Goal: Information Seeking & Learning: Learn about a topic

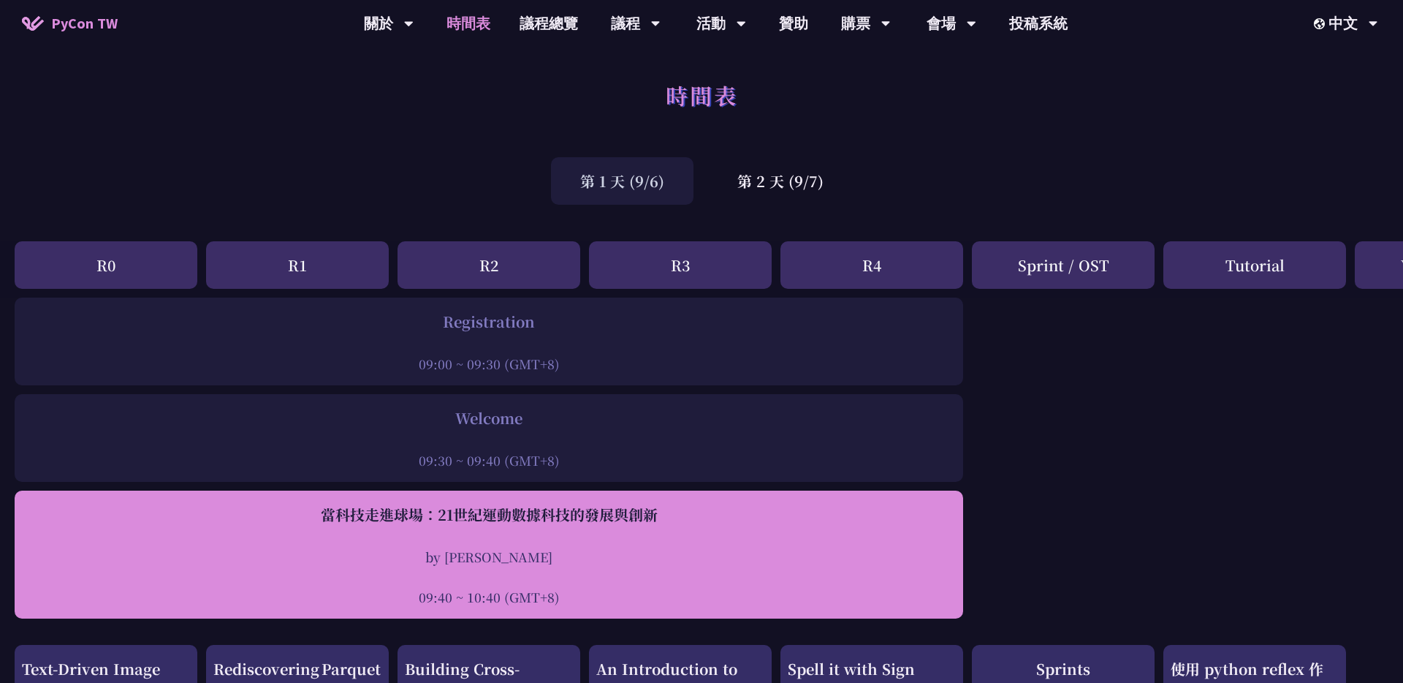
click at [544, 513] on div "當科技走進球場：21世紀運動數據科技的發展與創新" at bounding box center [489, 515] width 934 height 22
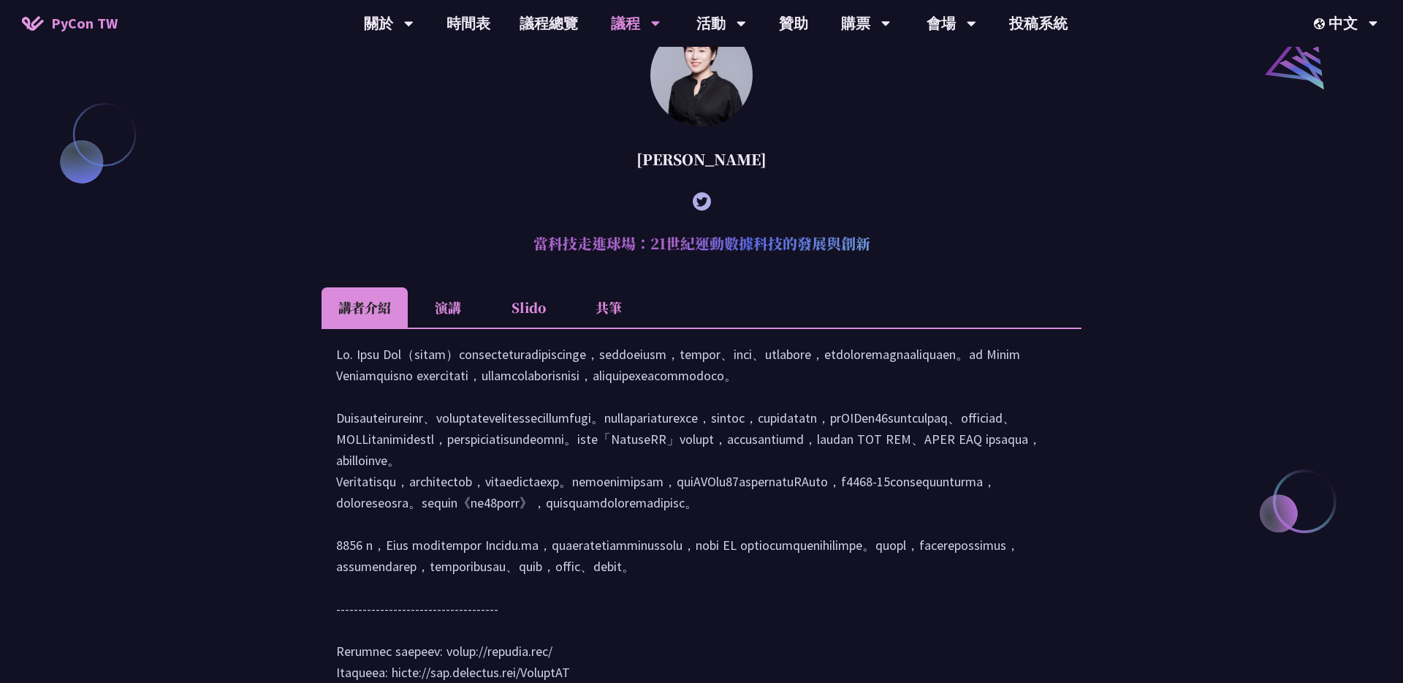
scroll to position [1848, 0]
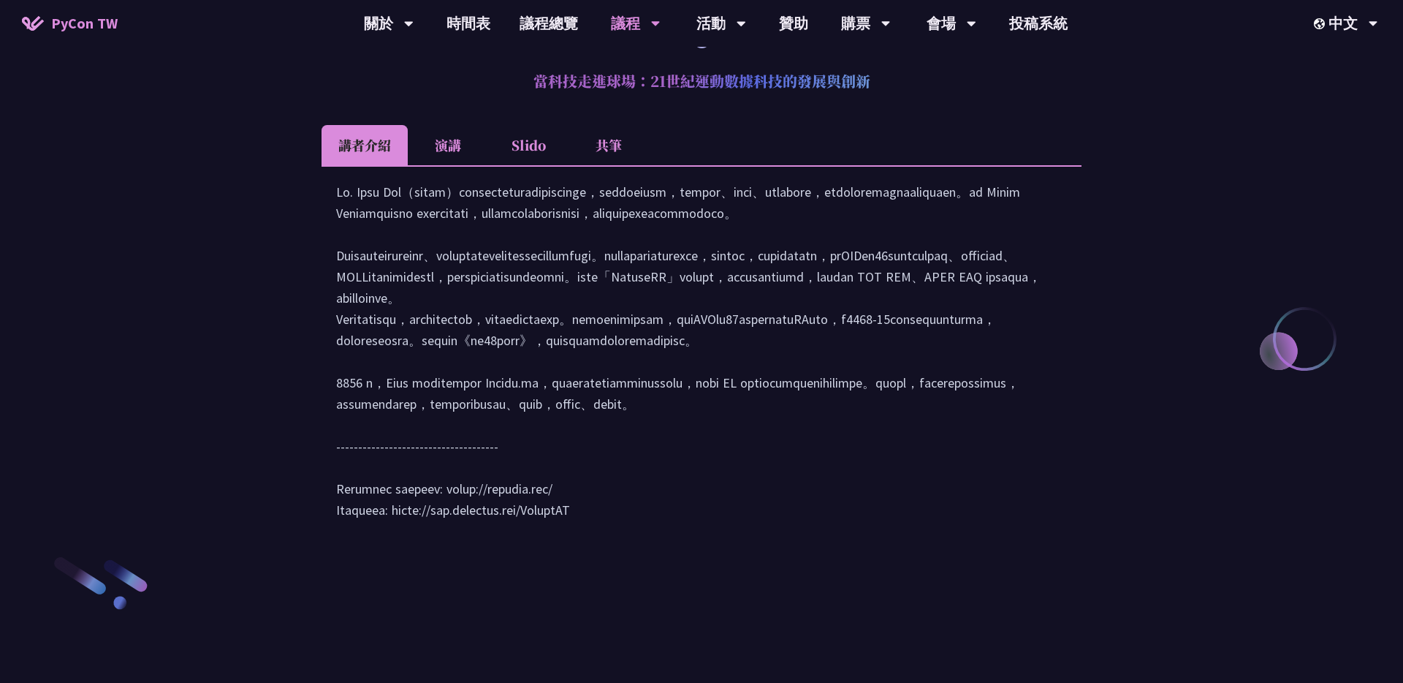
click at [447, 165] on li "演講" at bounding box center [448, 145] width 80 height 40
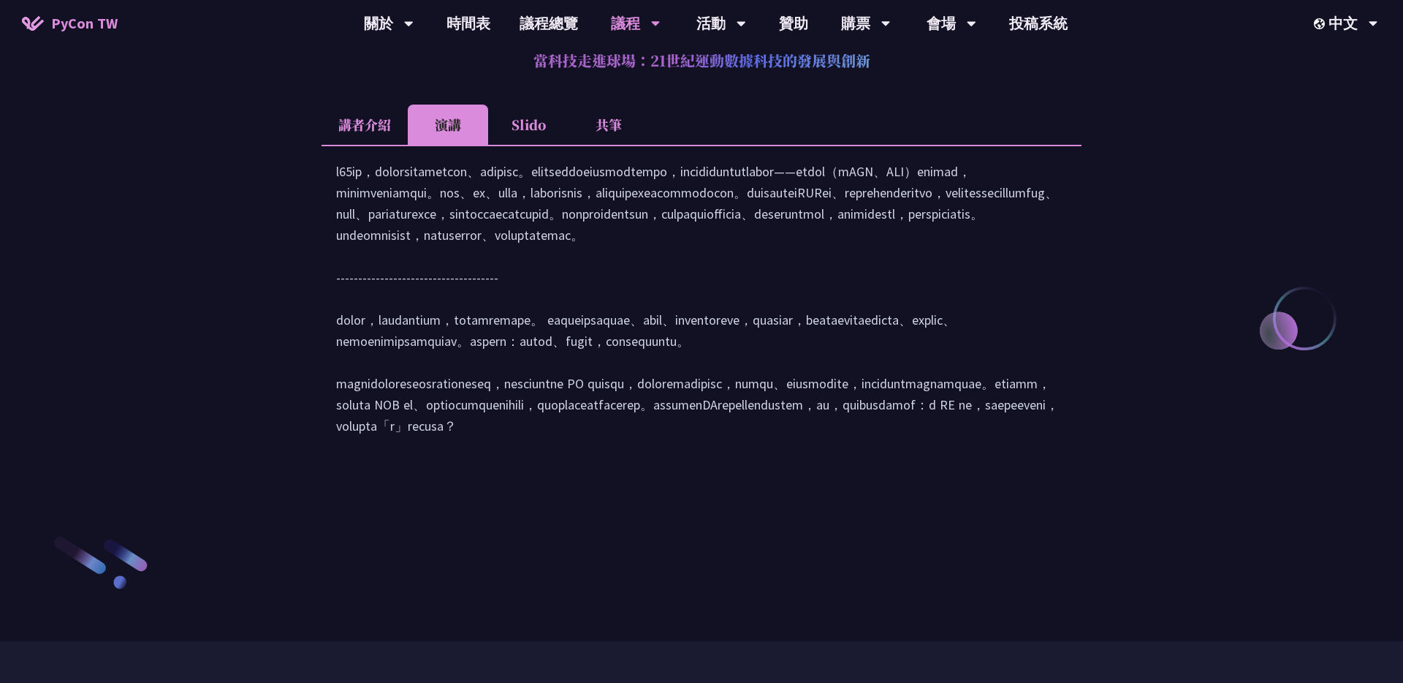
scroll to position [1846, 0]
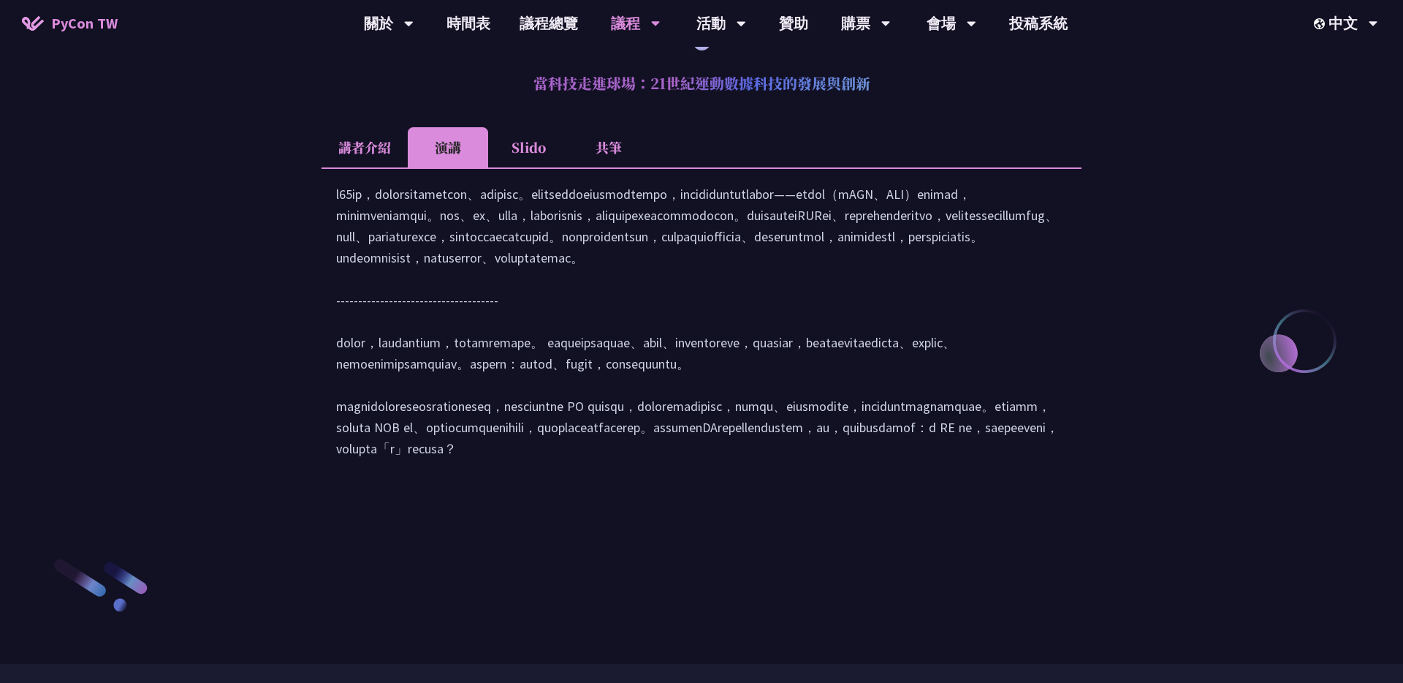
click at [523, 167] on li "Slido" at bounding box center [528, 147] width 80 height 40
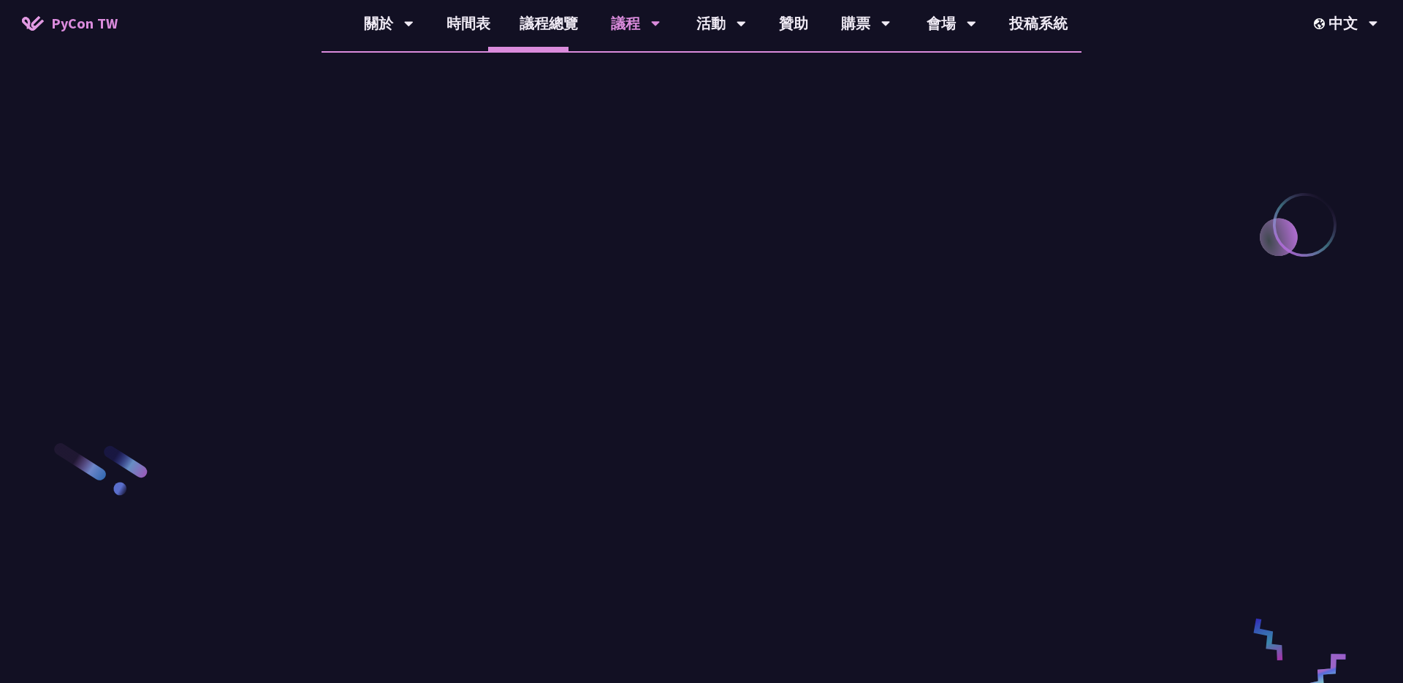
scroll to position [1941, 0]
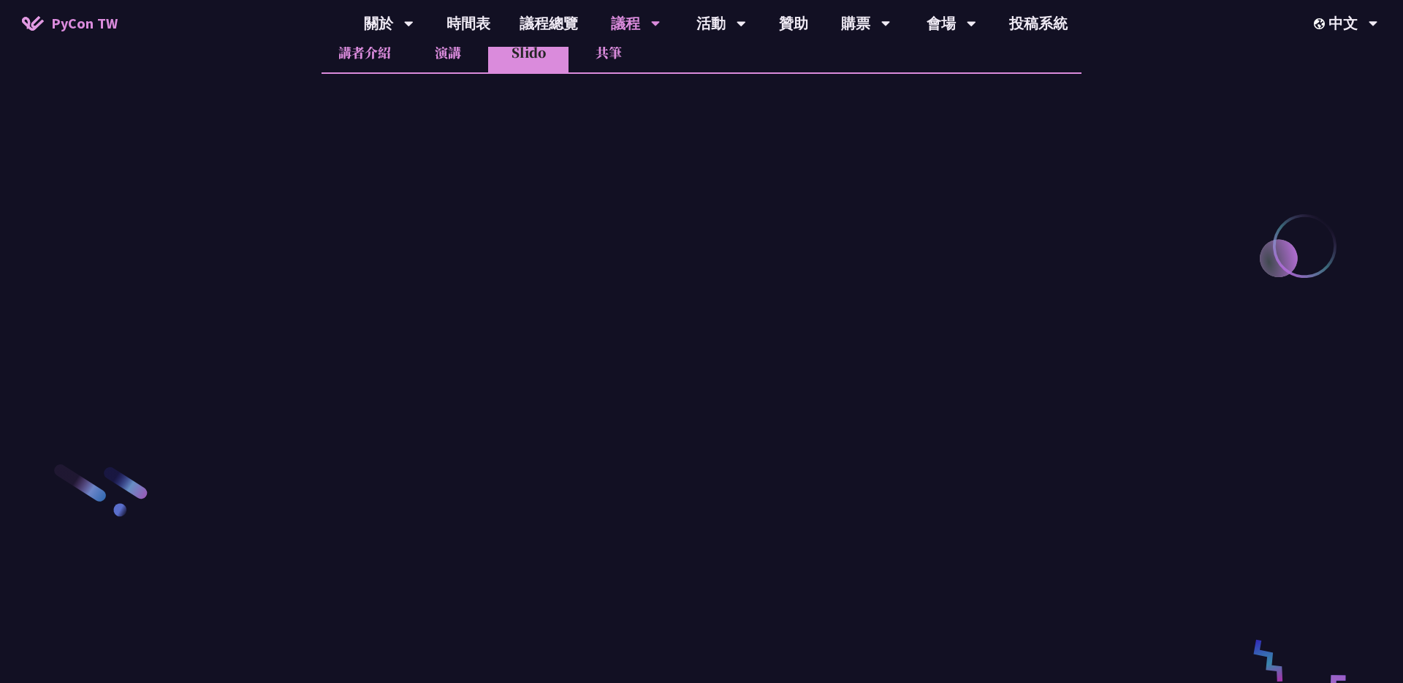
click at [365, 72] on li "講者介紹" at bounding box center [365, 52] width 86 height 40
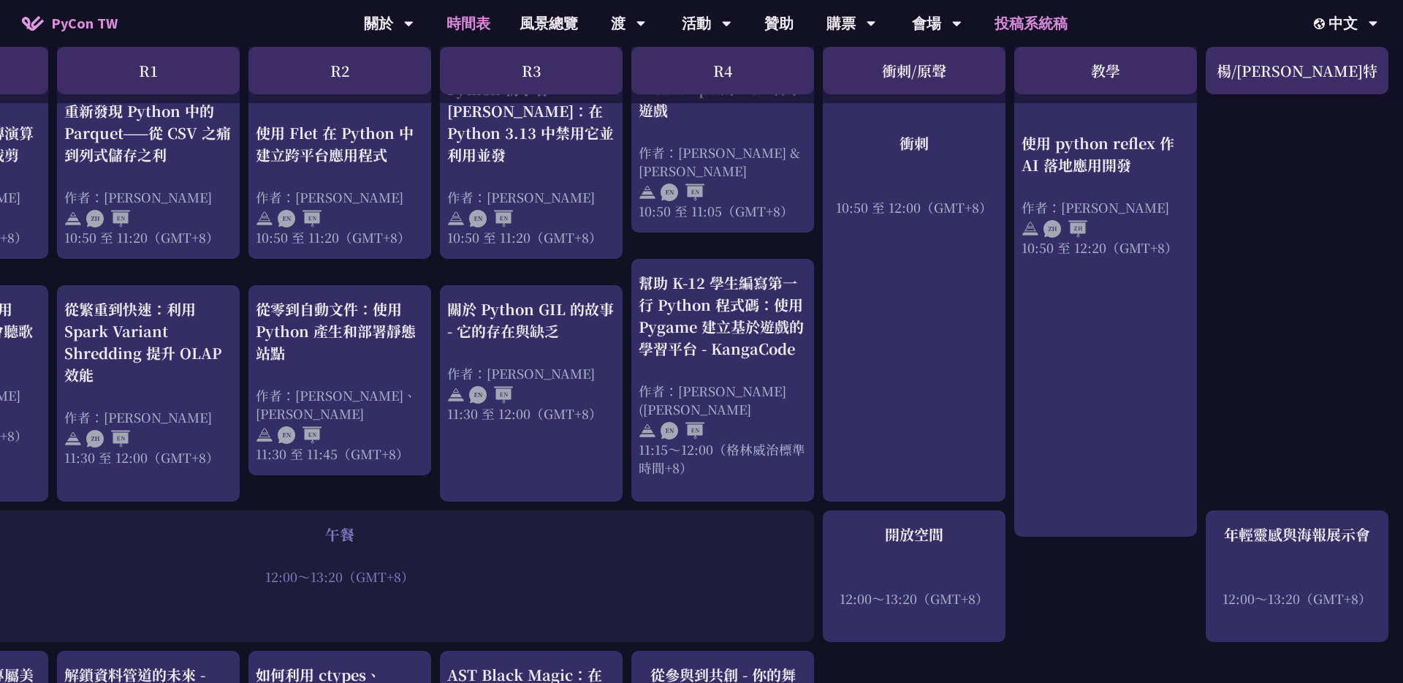
scroll to position [716, 149]
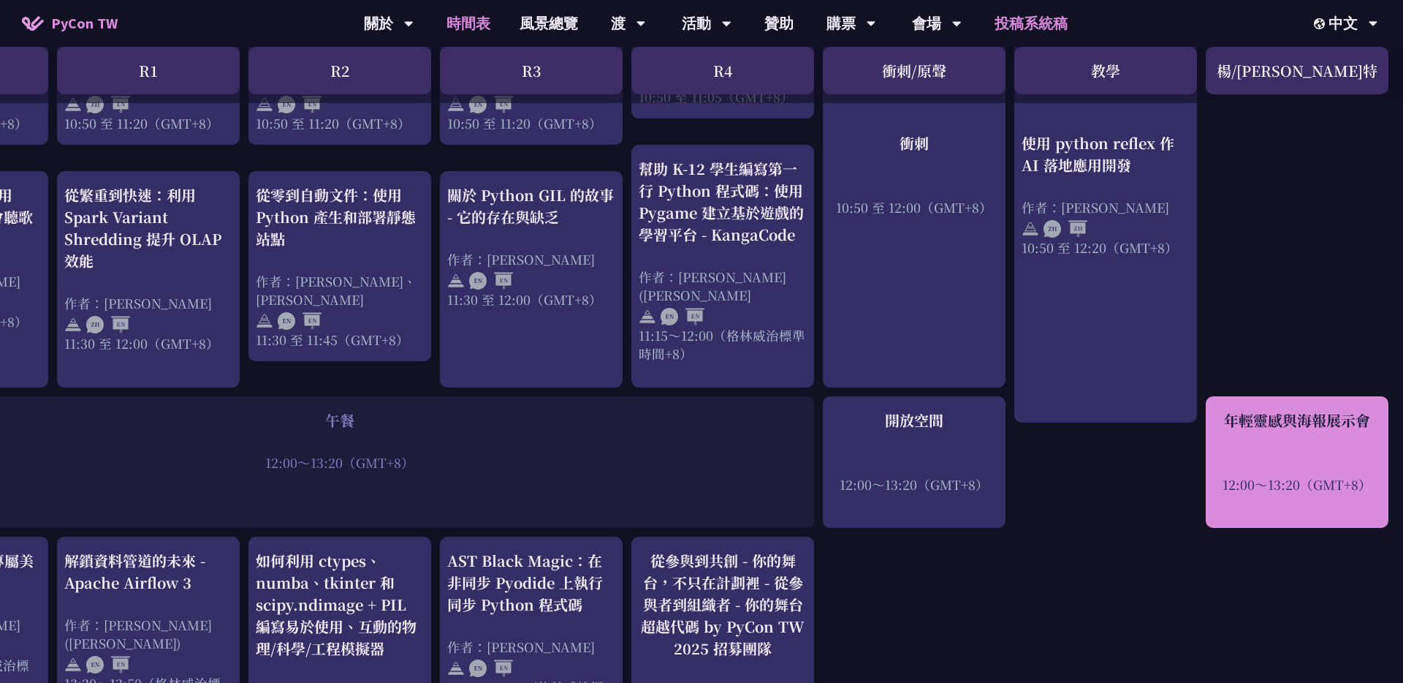
click at [1288, 475] on font "12:00～13:20（GMT+8）" at bounding box center [1297, 484] width 149 height 18
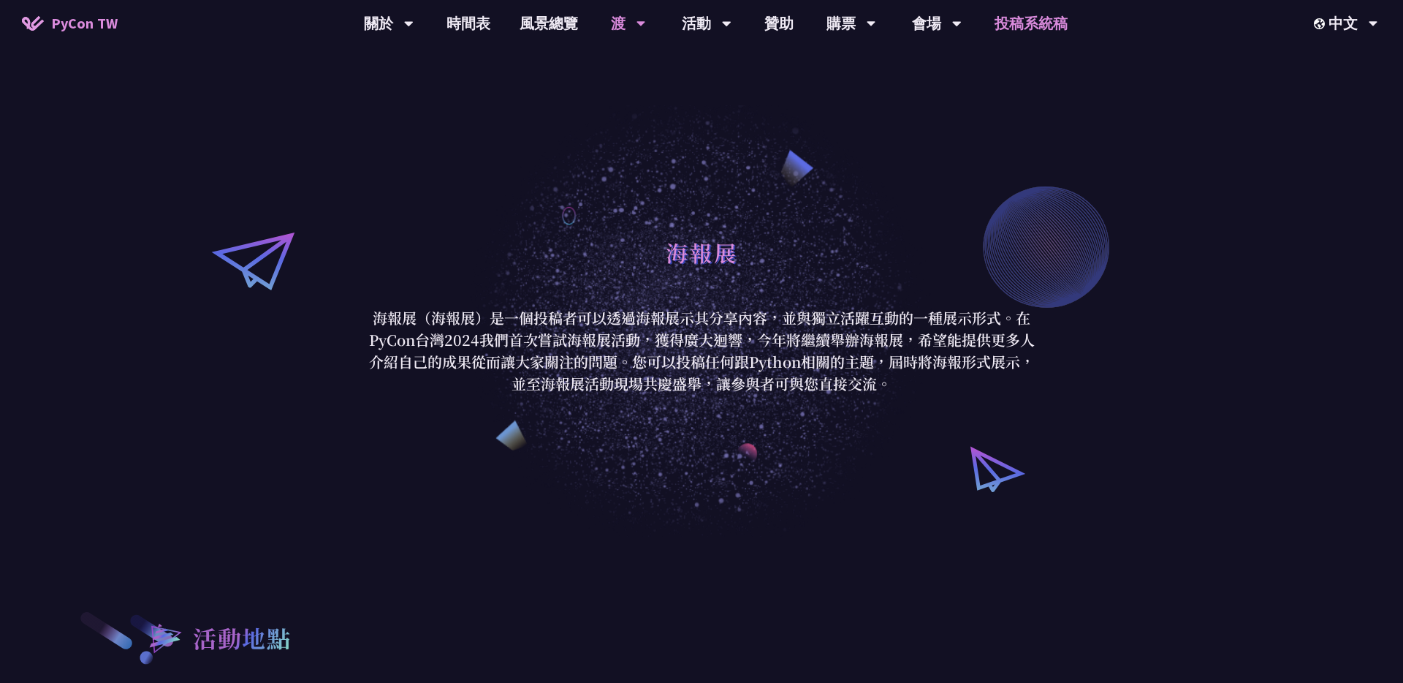
scroll to position [417, 0]
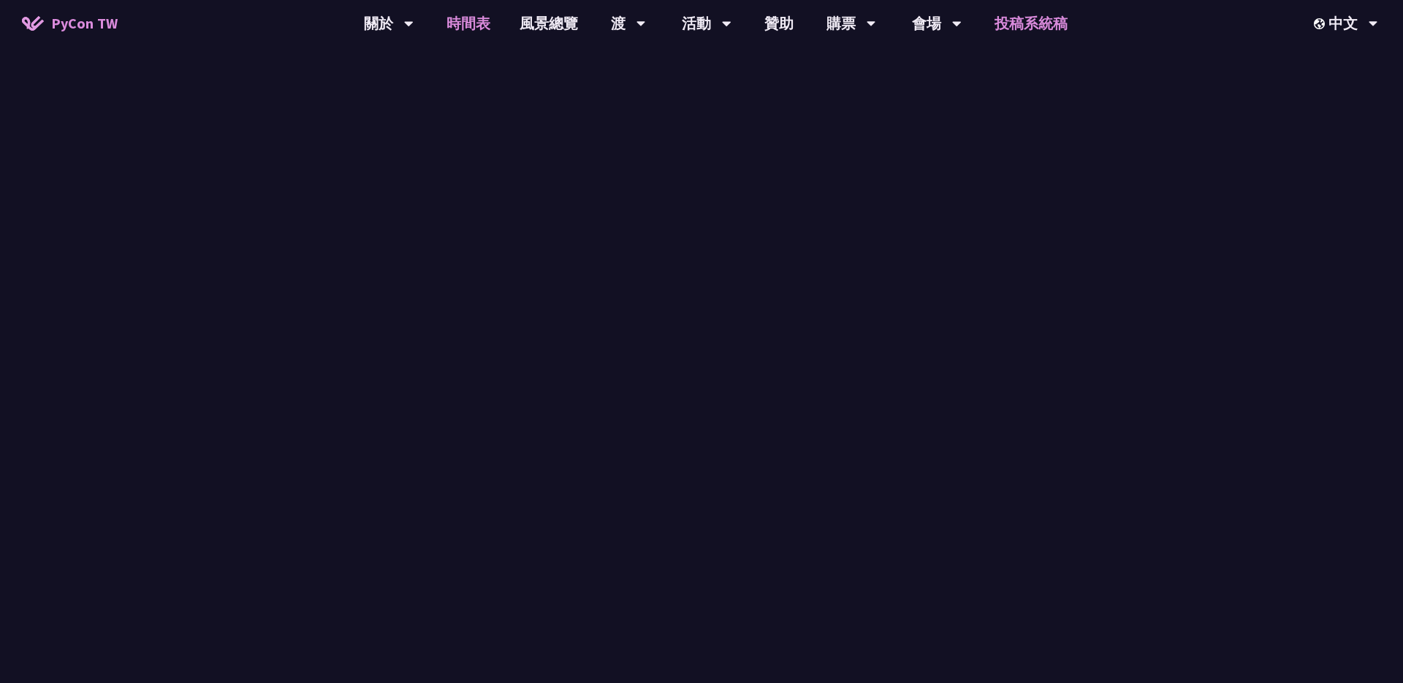
scroll to position [716, 0]
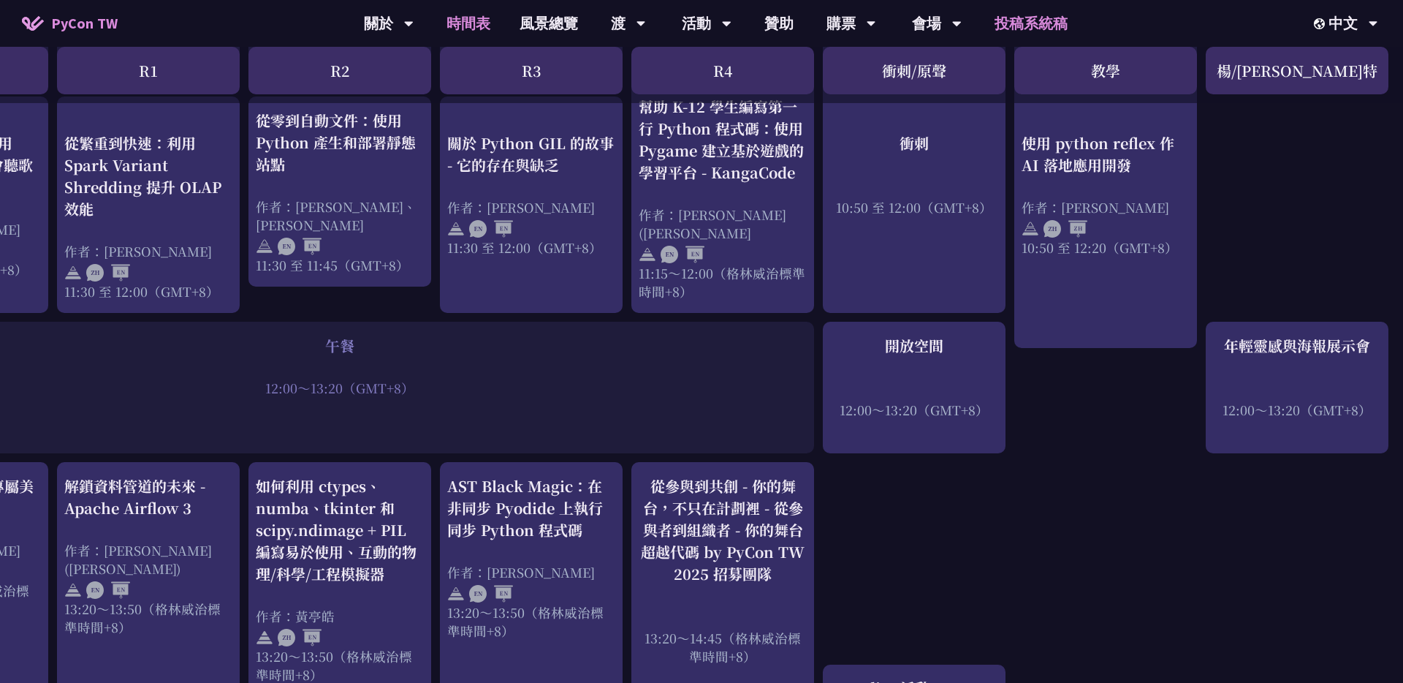
scroll to position [875, 149]
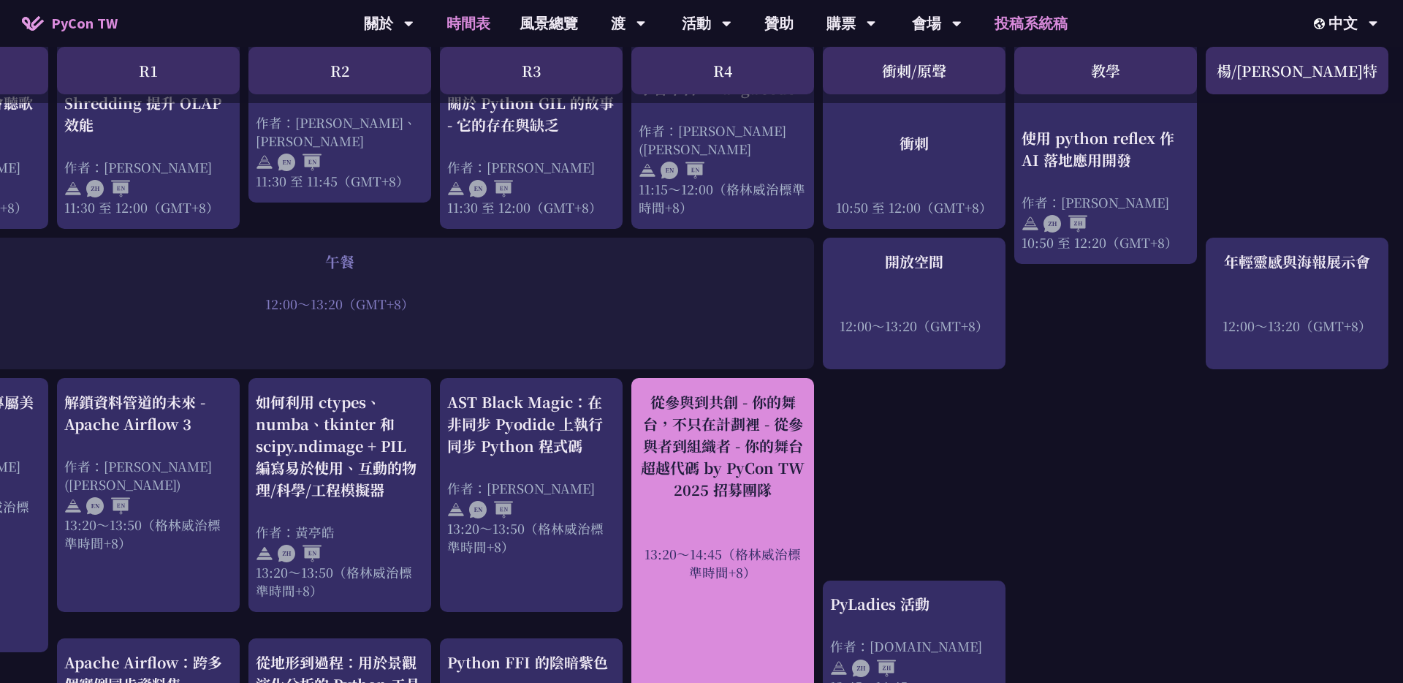
click at [754, 544] on font "13:20～14:45（格林威治標準時間+8）" at bounding box center [723, 562] width 156 height 37
click at [734, 436] on font "從參與到共創 - 你的舞台，不只在計劃裡 - 從參與者到組織者 - 你的舞台超越代碼 by PyCon TW 2025 招募團隊" at bounding box center [723, 445] width 164 height 109
click at [797, 453] on font "從參與到共創 - 你的舞台，不只在計劃裡 - 從參與者到組織者 - 你的舞台超越代碼 by PyCon TW 2025 招募團隊" at bounding box center [723, 445] width 164 height 109
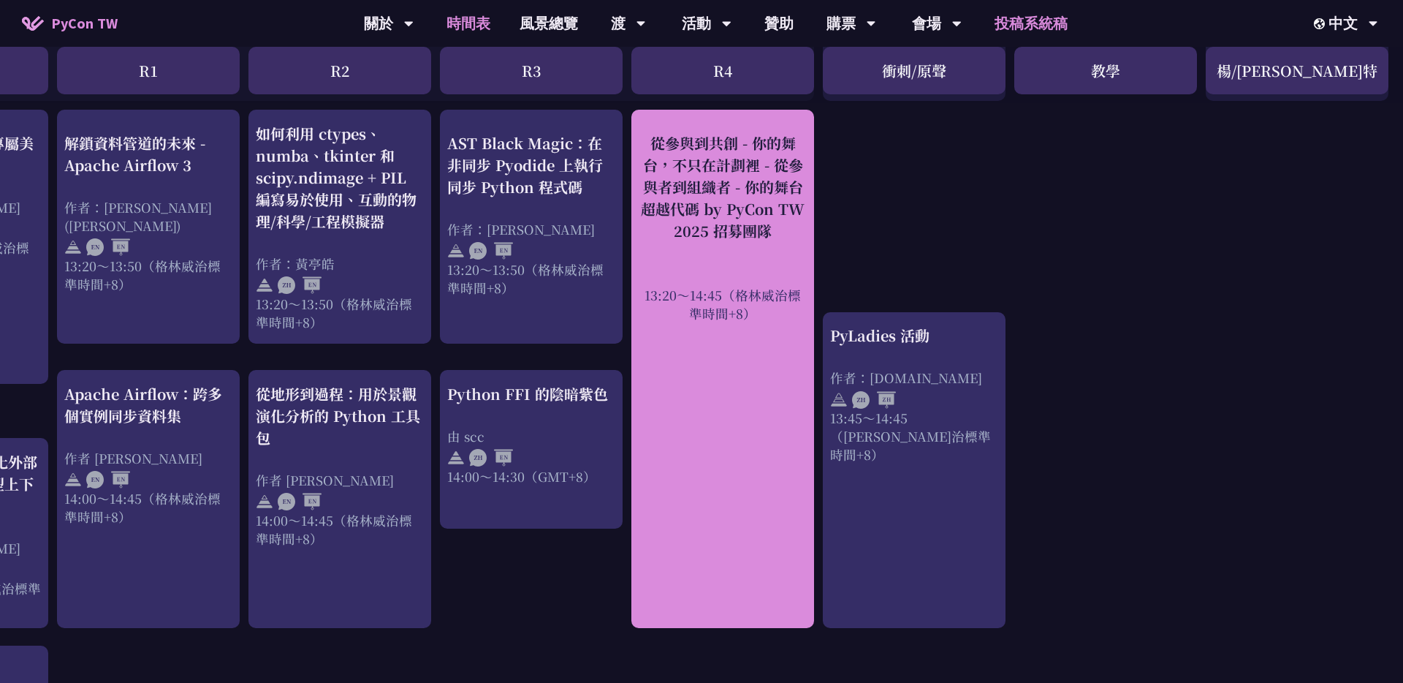
click at [778, 454] on div "從參與到共創 - 你的舞台，不只在計劃裡 - 從參與者到組織者 - 你的舞台超越代碼 by PyCon TW 2025 招募團隊 13:20～14:45（格林…" at bounding box center [722, 369] width 183 height 518
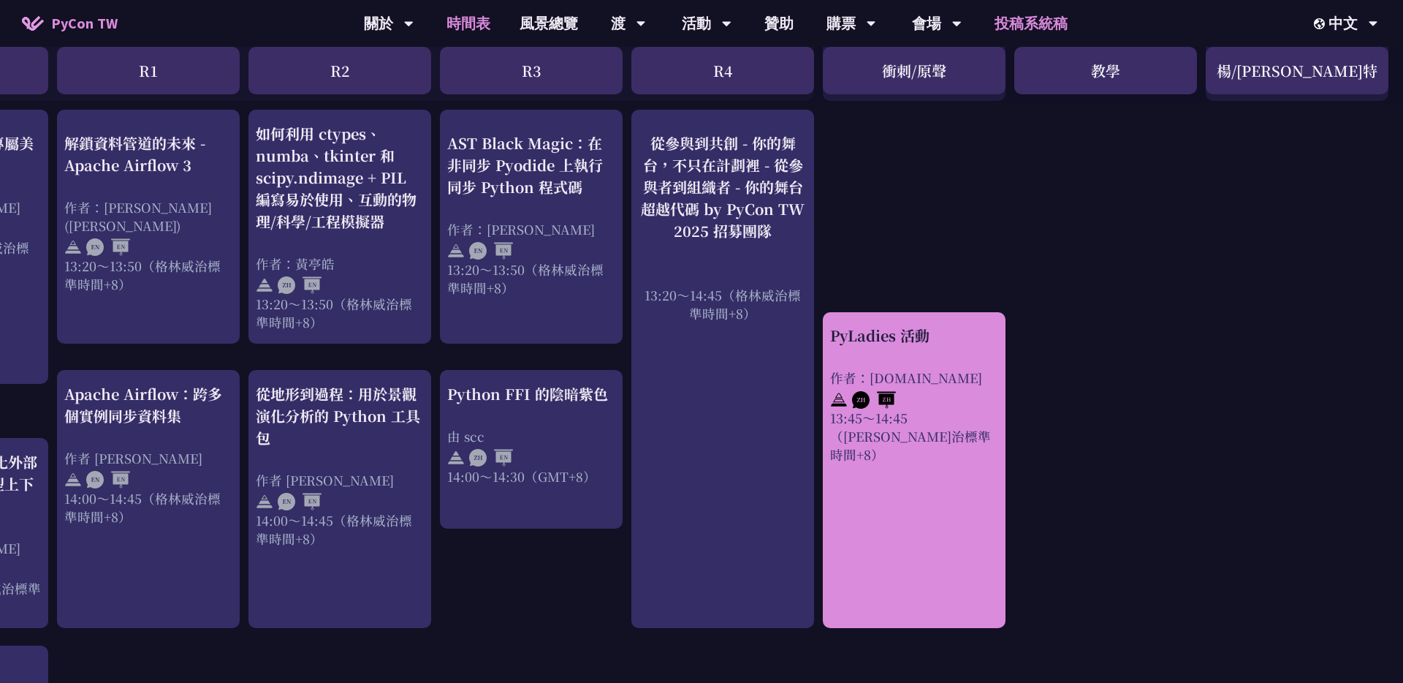
click at [927, 324] on font "PyLadies 活動" at bounding box center [879, 334] width 99 height 21
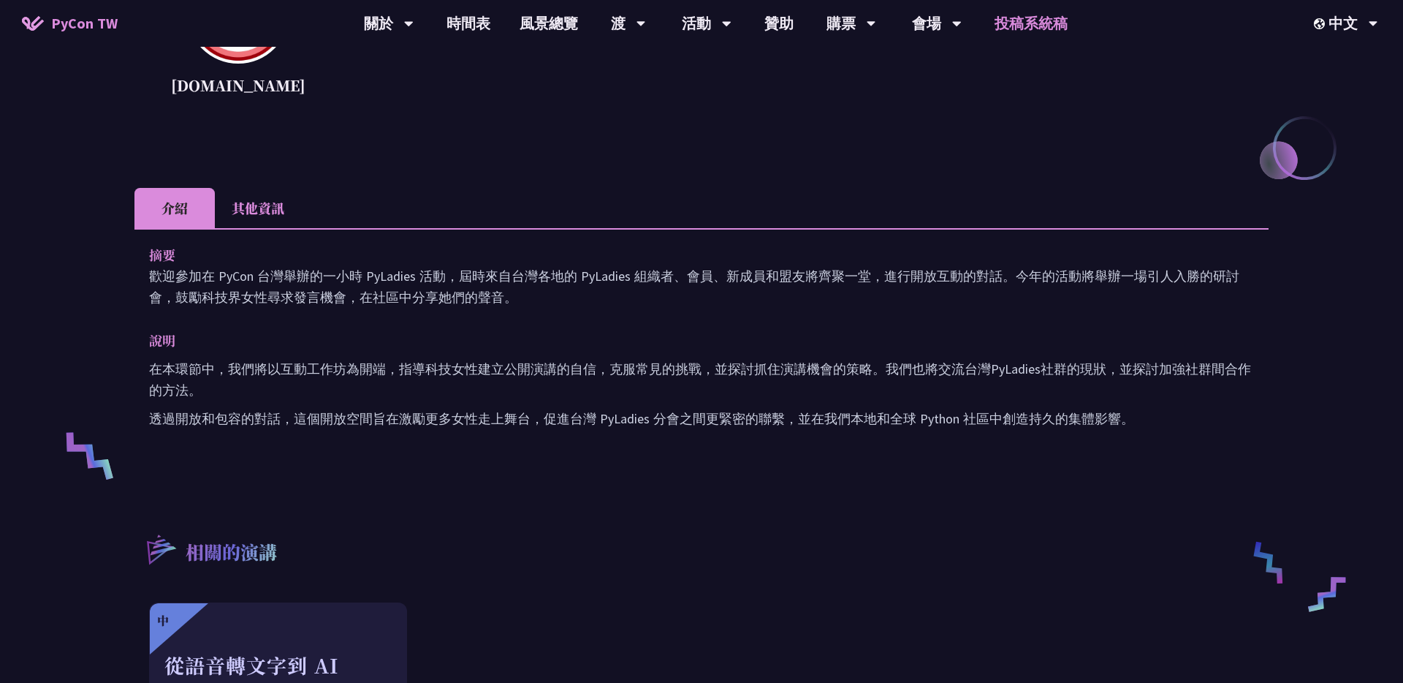
scroll to position [353, 0]
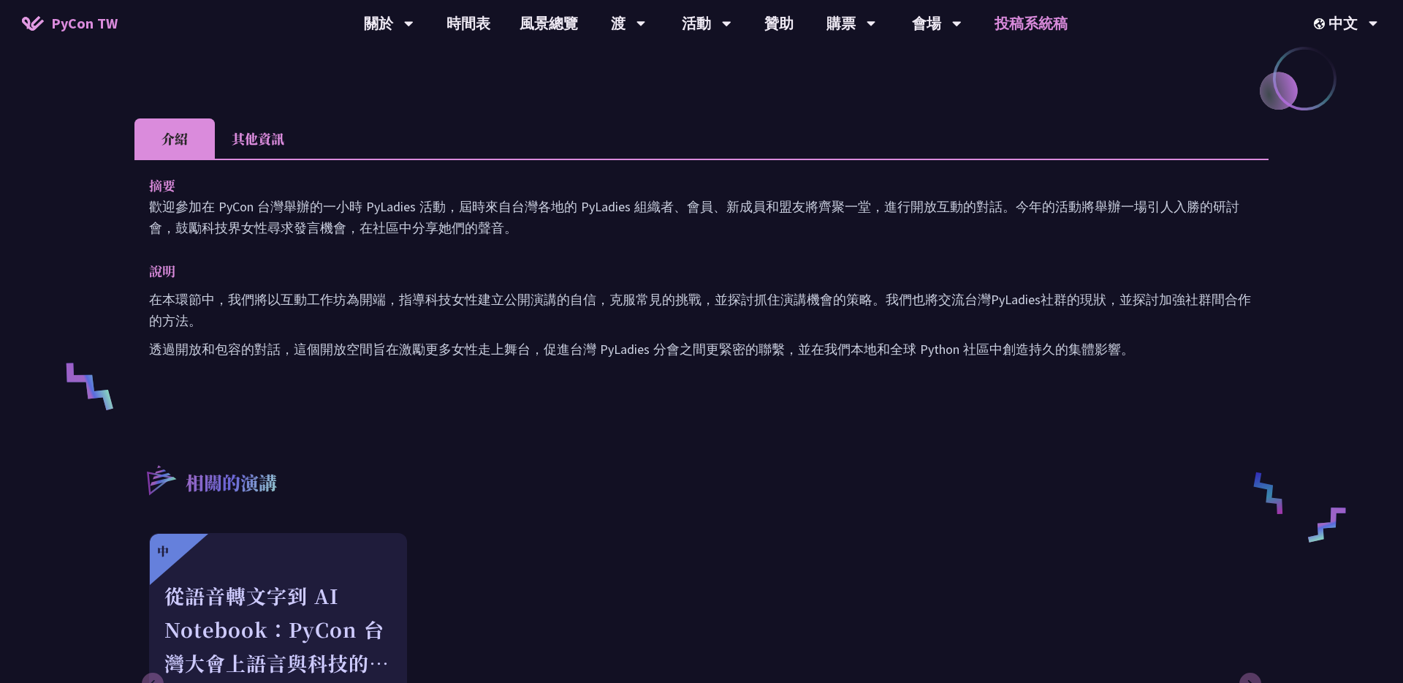
click at [267, 129] on font "其他資訊" at bounding box center [258, 138] width 53 height 19
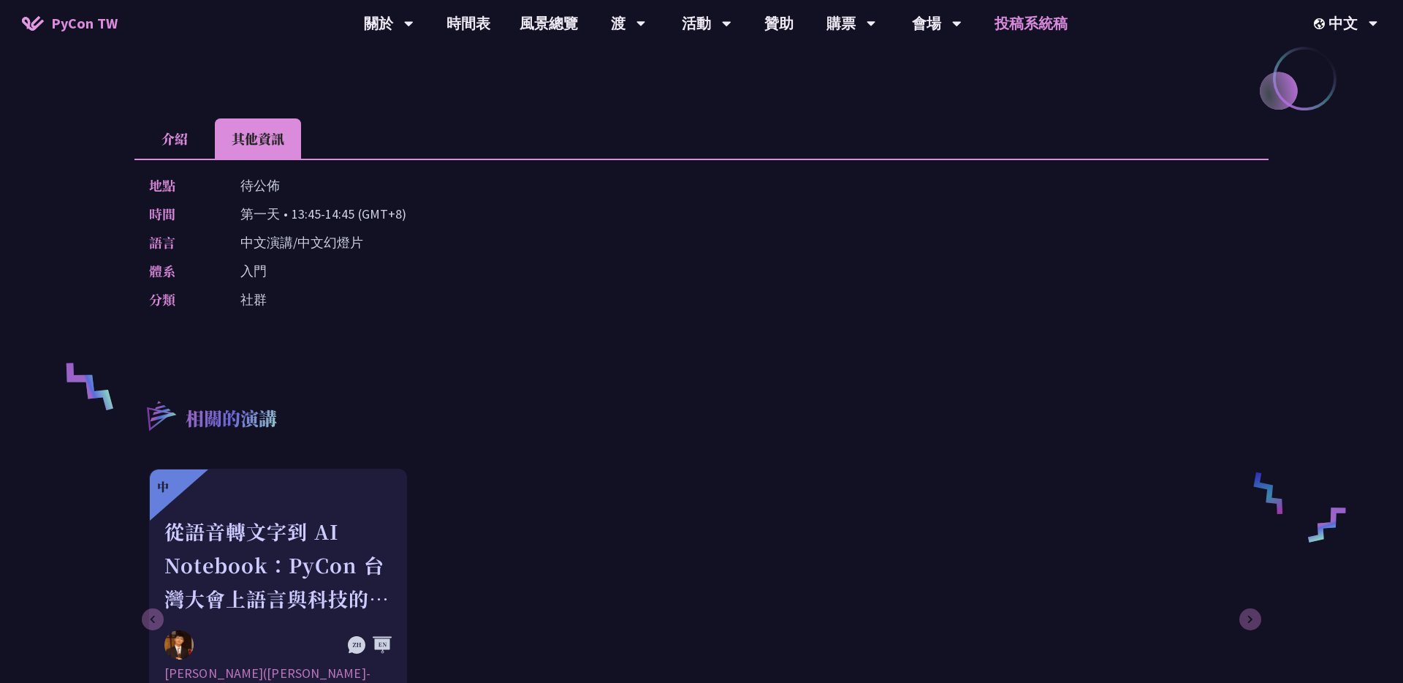
click at [163, 145] on font "介紹" at bounding box center [175, 138] width 26 height 19
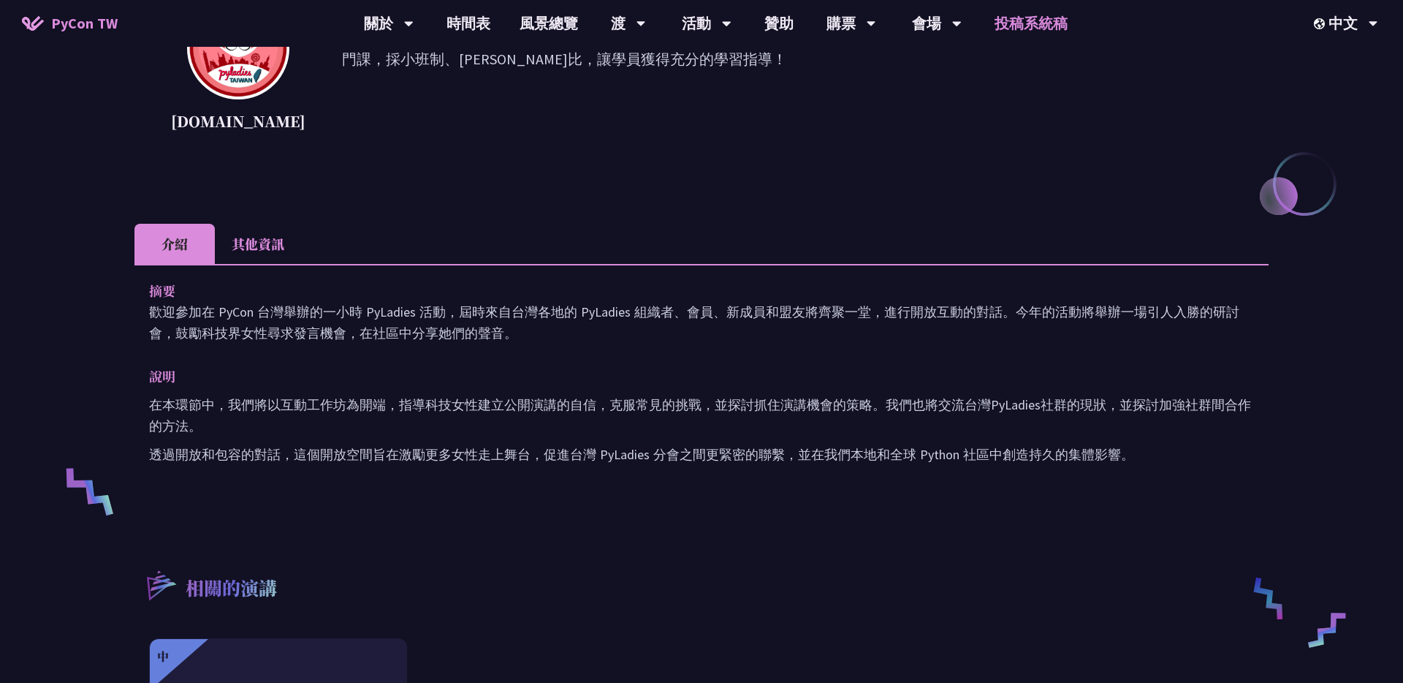
scroll to position [142, 0]
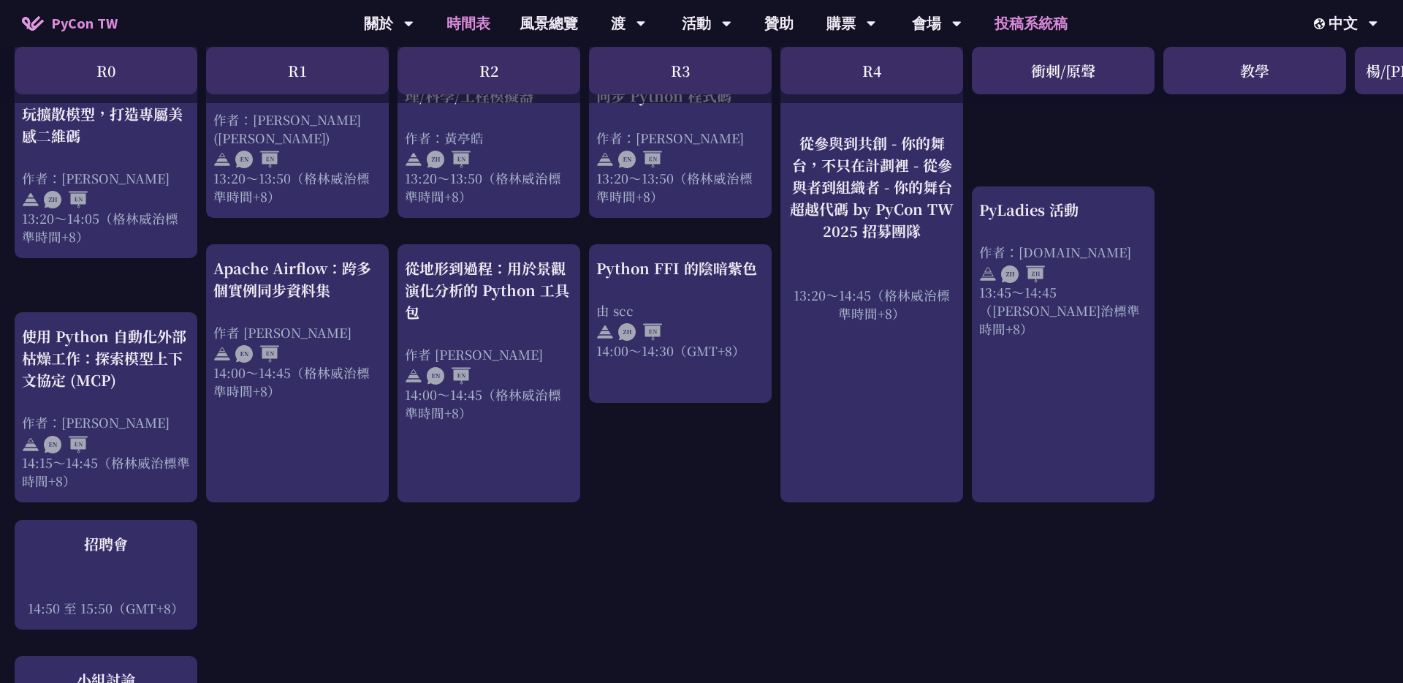
scroll to position [1416, 0]
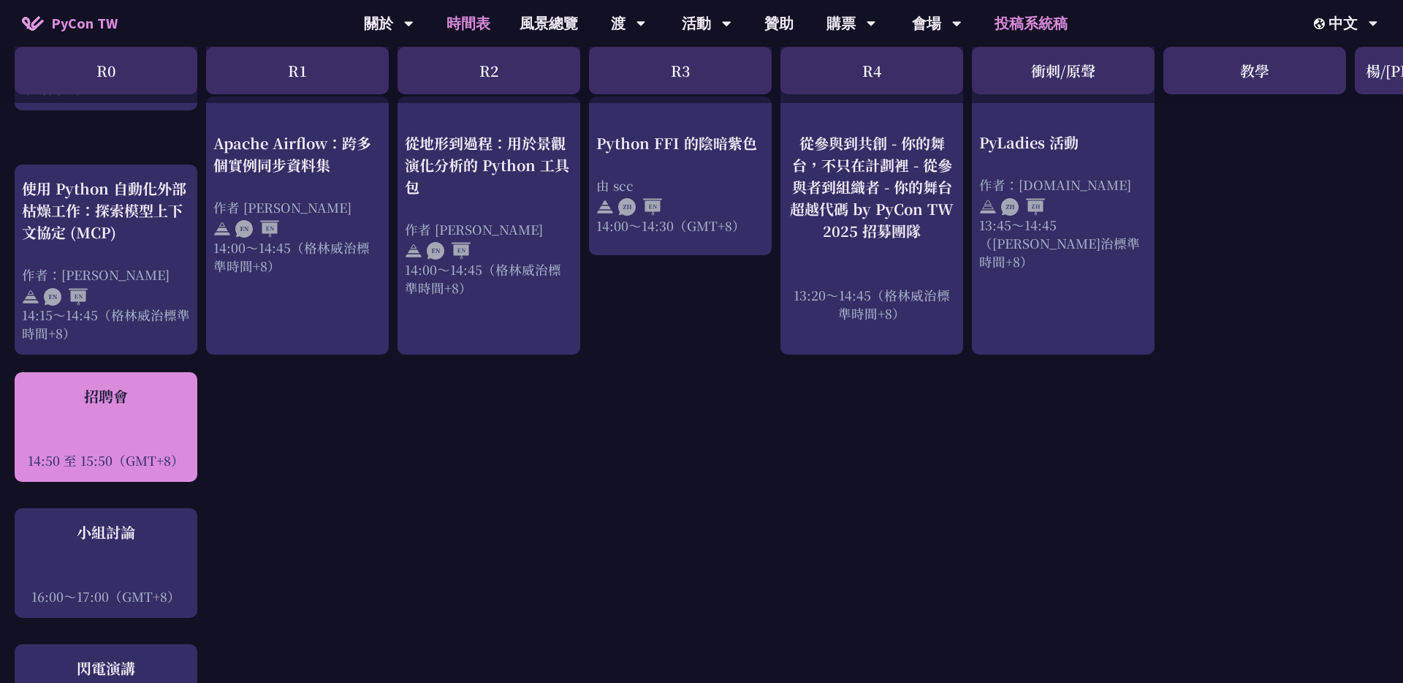
click at [119, 429] on div at bounding box center [106, 440] width 168 height 22
click at [130, 429] on div at bounding box center [106, 440] width 168 height 22
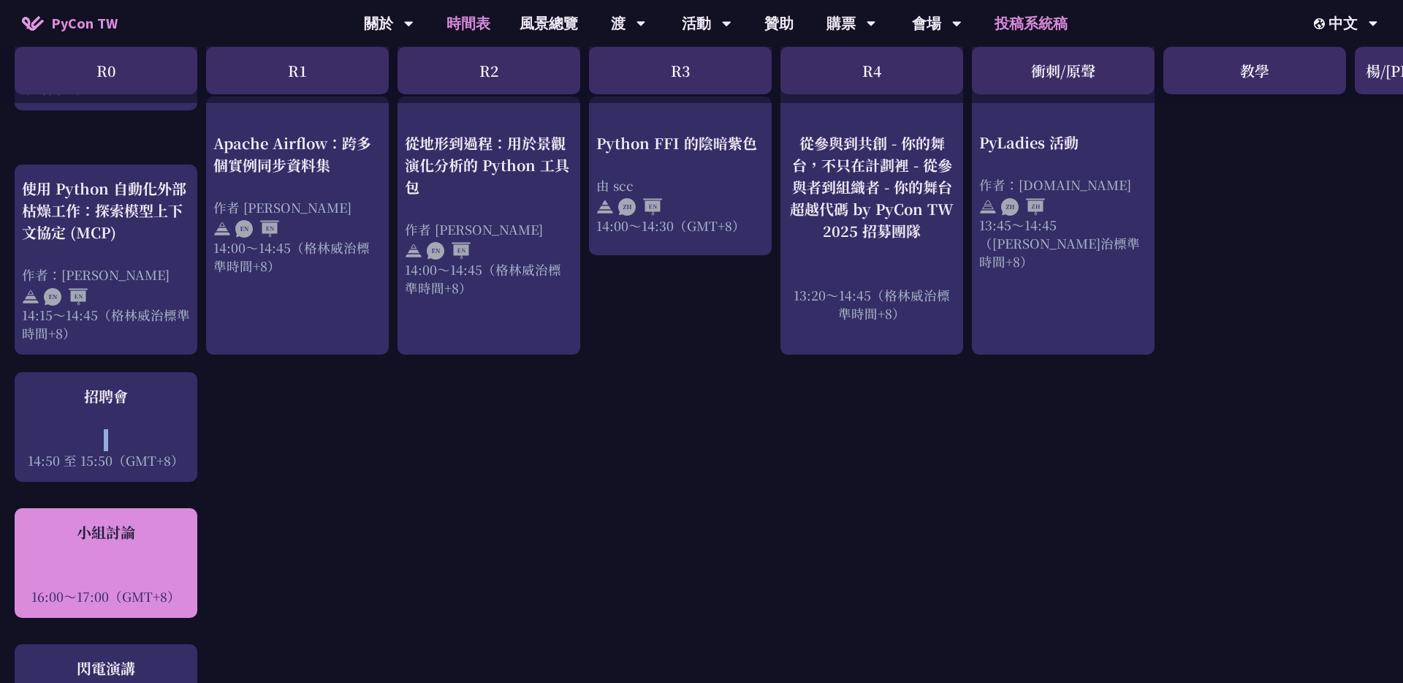
click at [164, 536] on div "小組討論 16:00～17:00（GMT+8）" at bounding box center [106, 563] width 168 height 84
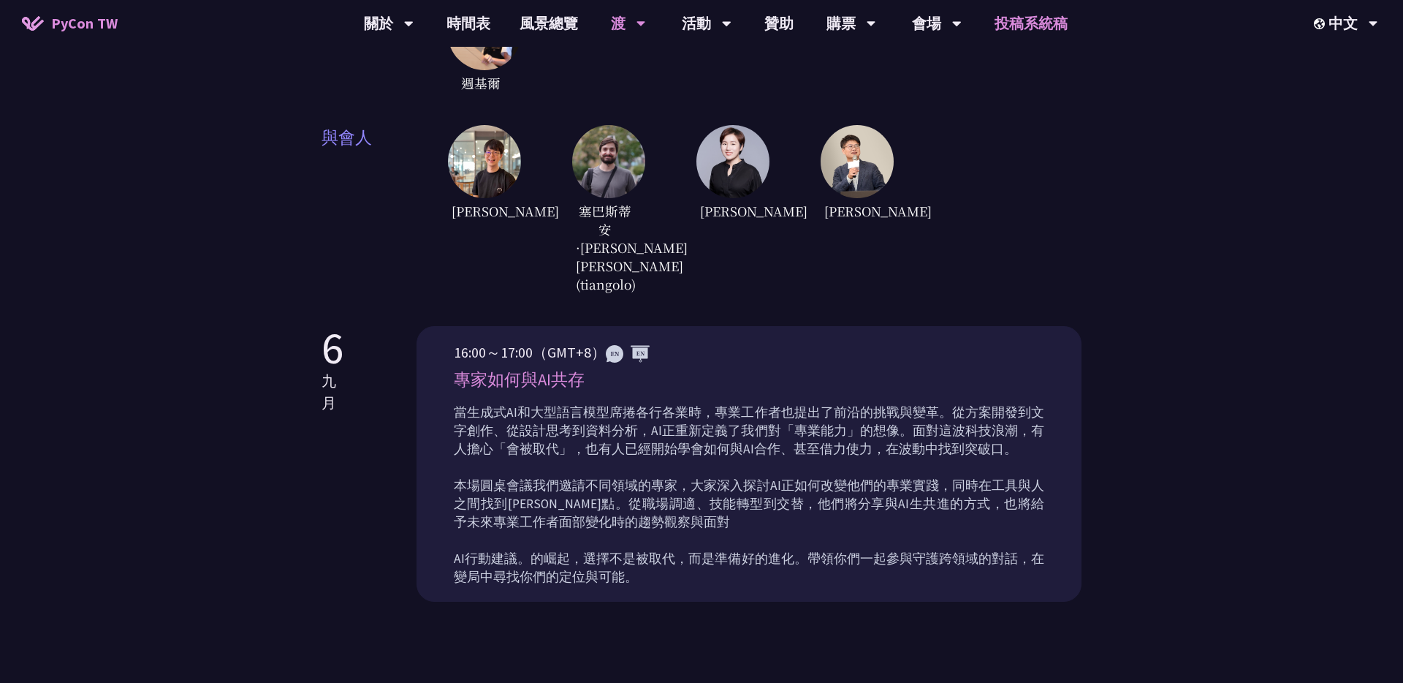
scroll to position [499, 0]
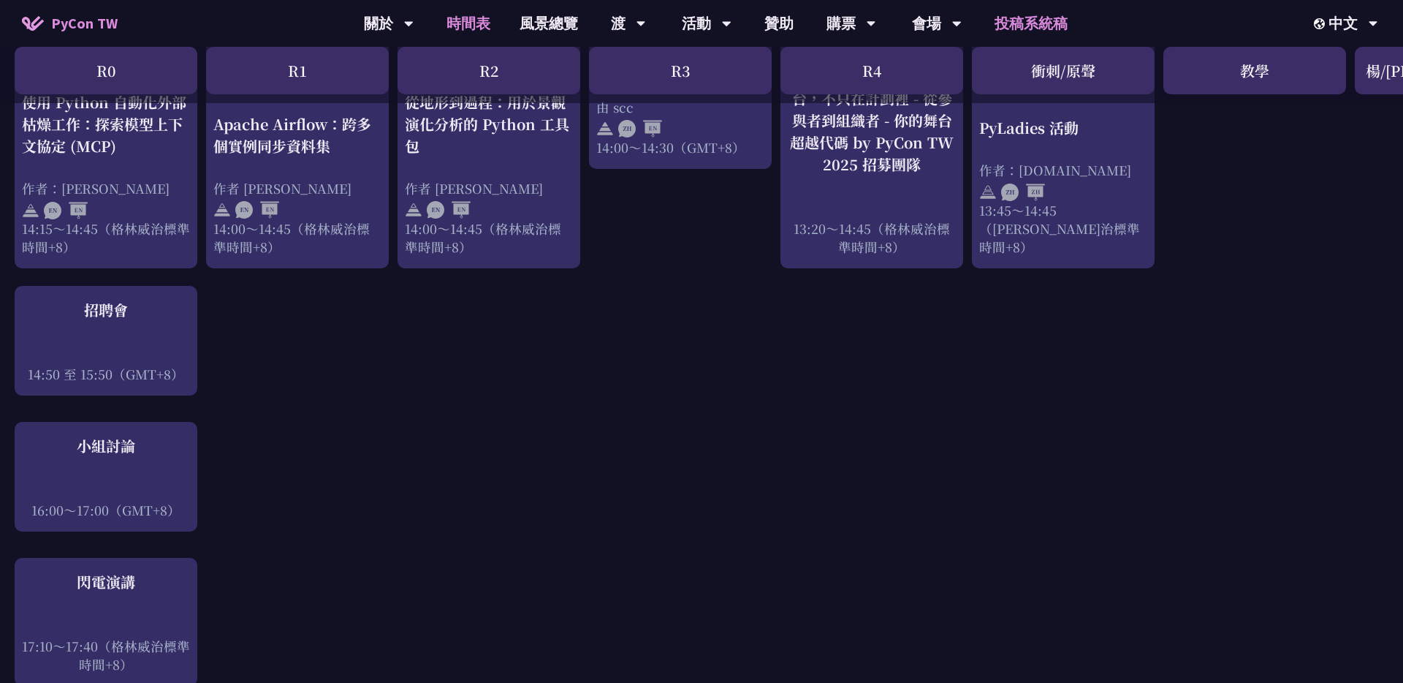
scroll to position [1593, 0]
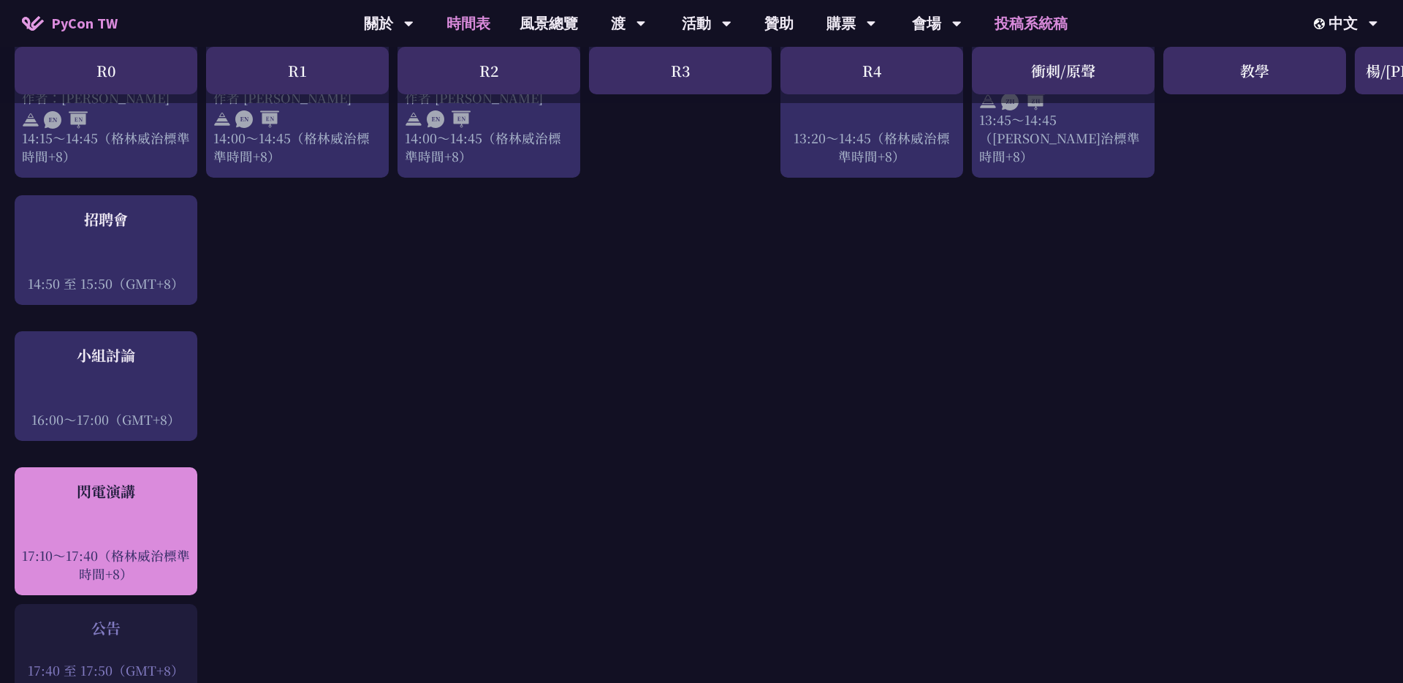
click at [119, 524] on div at bounding box center [106, 535] width 168 height 22
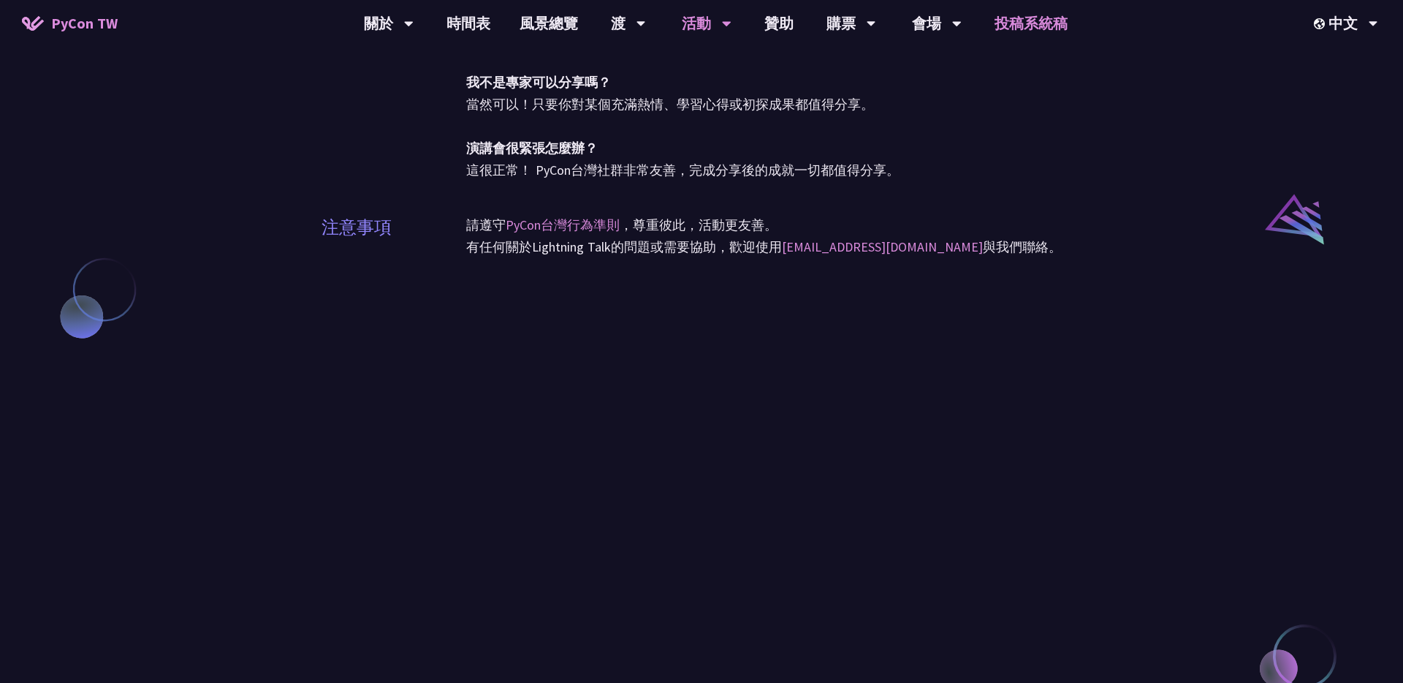
scroll to position [1182, 0]
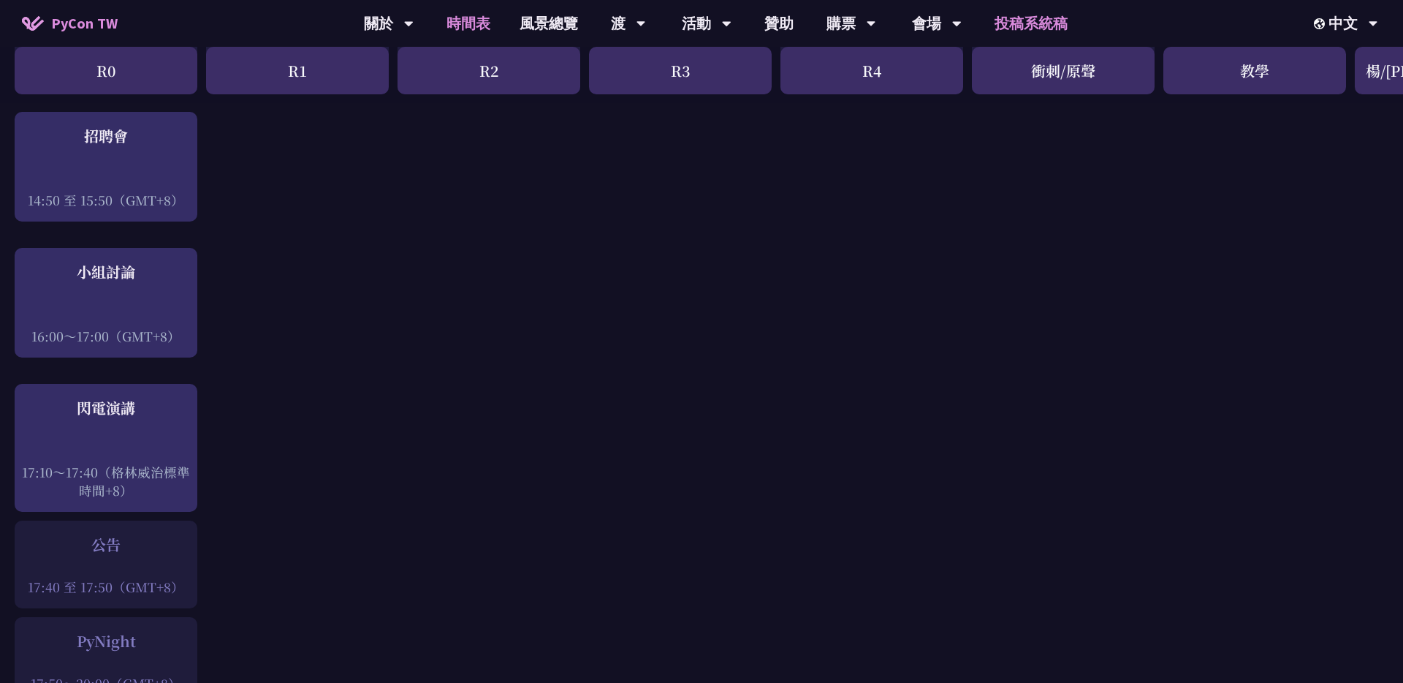
scroll to position [1690, 0]
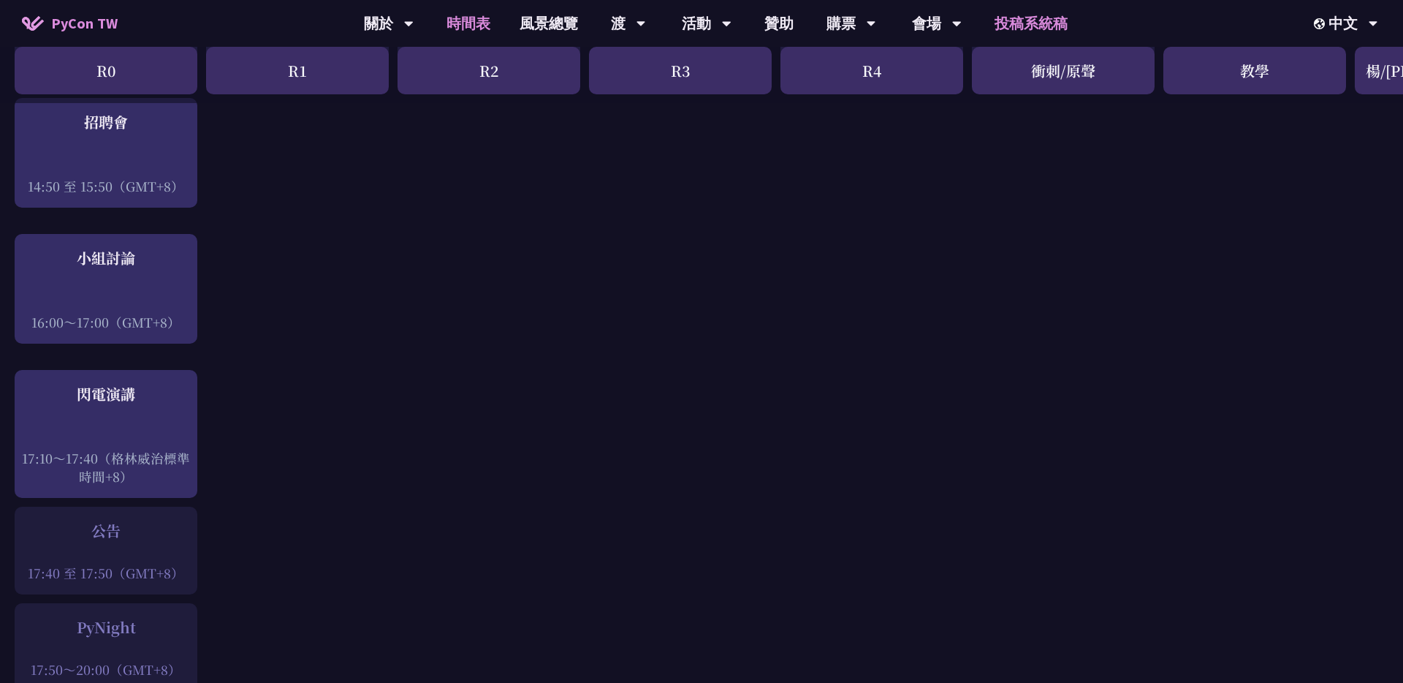
click at [151, 563] on font "17:40 至 17:50（GMT+8）" at bounding box center [106, 572] width 156 height 18
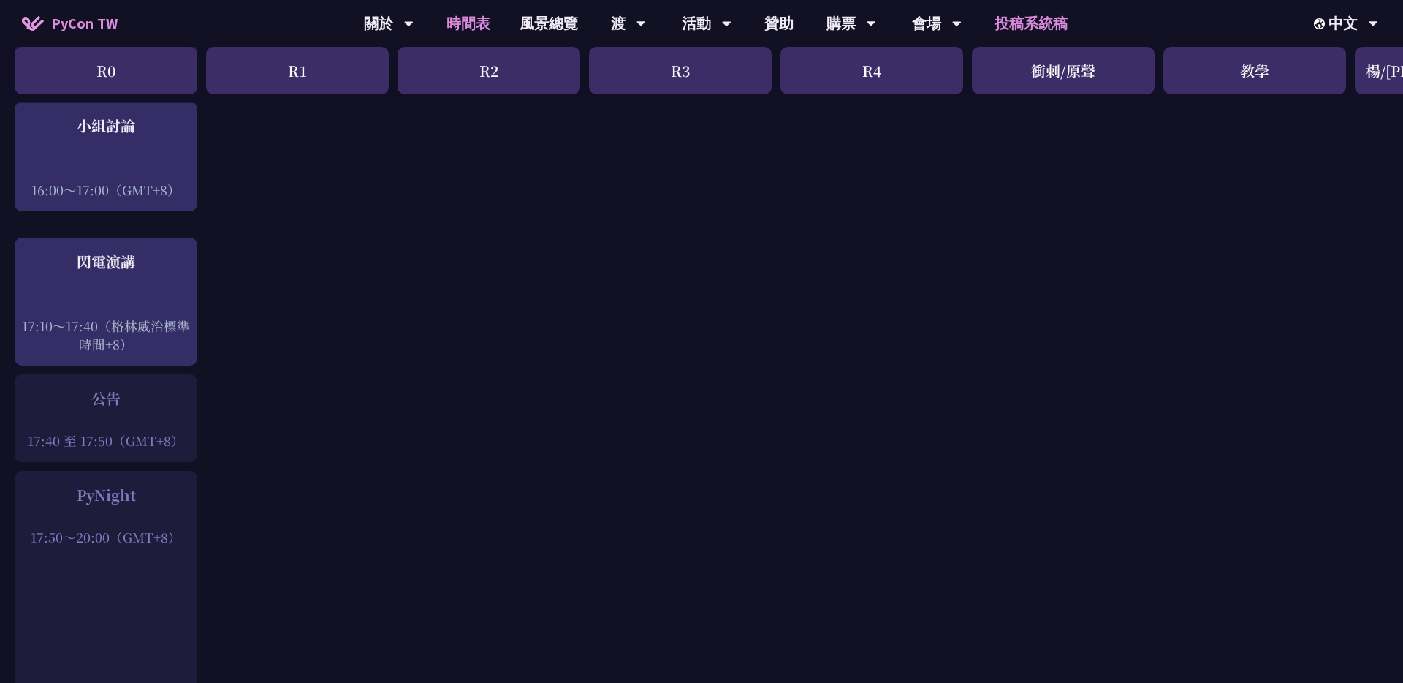
click at [134, 528] on font "17:50～20:00（GMT+8）" at bounding box center [106, 537] width 151 height 18
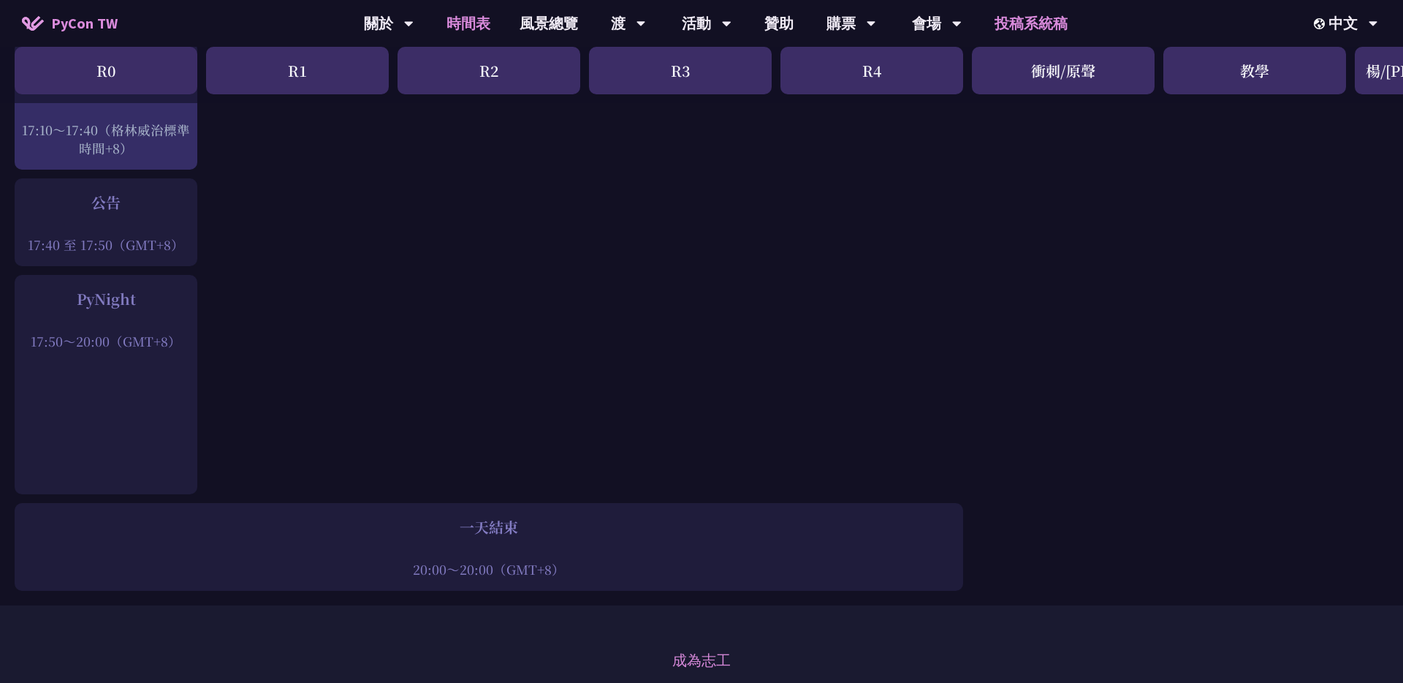
scroll to position [1985, 0]
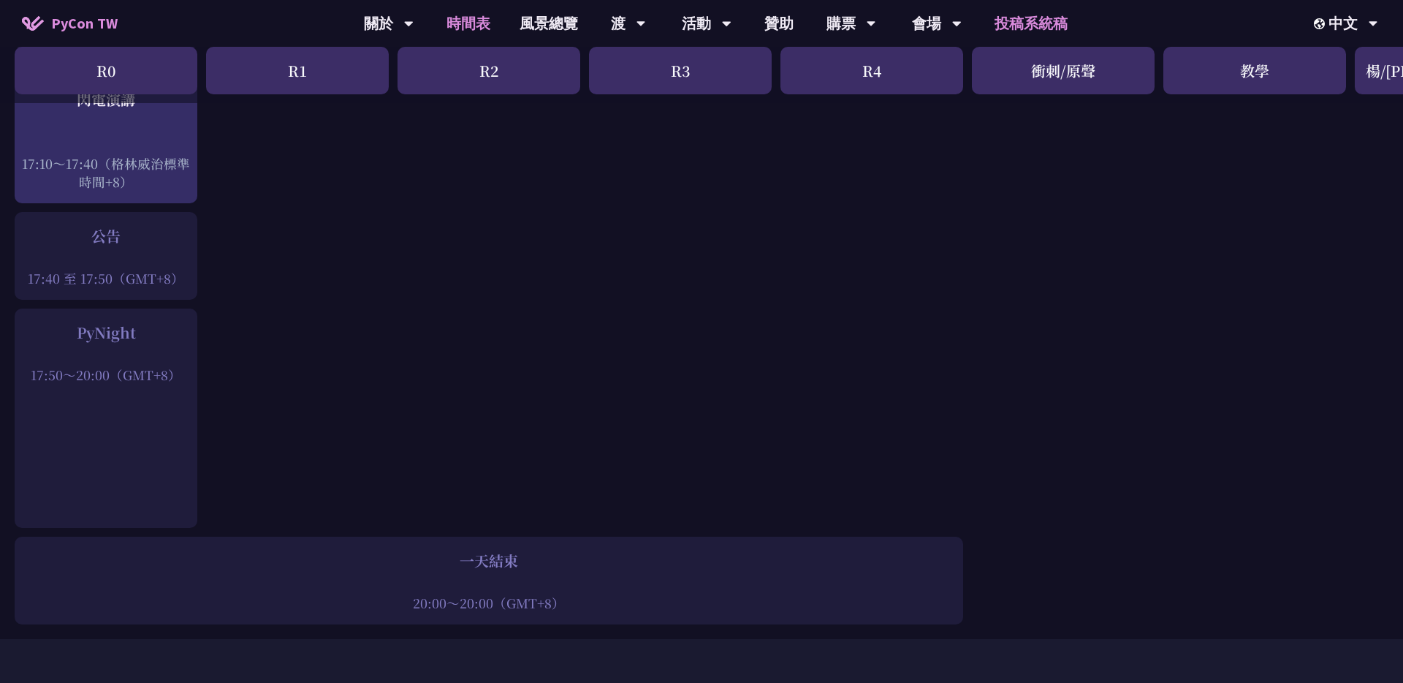
drag, startPoint x: 137, startPoint y: 321, endPoint x: 77, endPoint y: 320, distance: 59.2
click at [77, 322] on div "PyNight" at bounding box center [106, 333] width 168 height 22
copy font "PyNight"
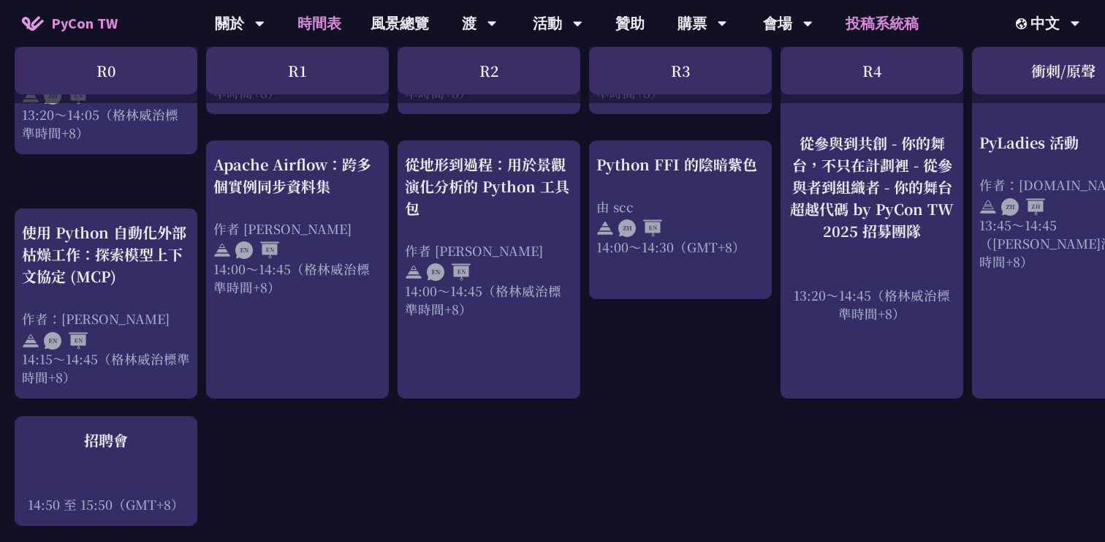
scroll to position [1394, 0]
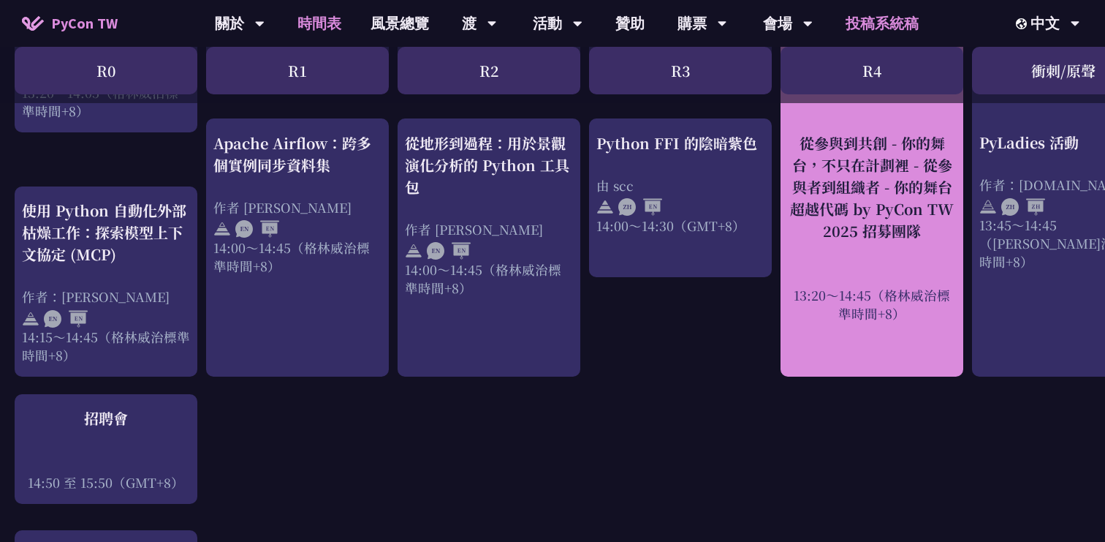
click at [901, 292] on font "13:20～14:45（格林威治標準時間+8）" at bounding box center [872, 303] width 156 height 37
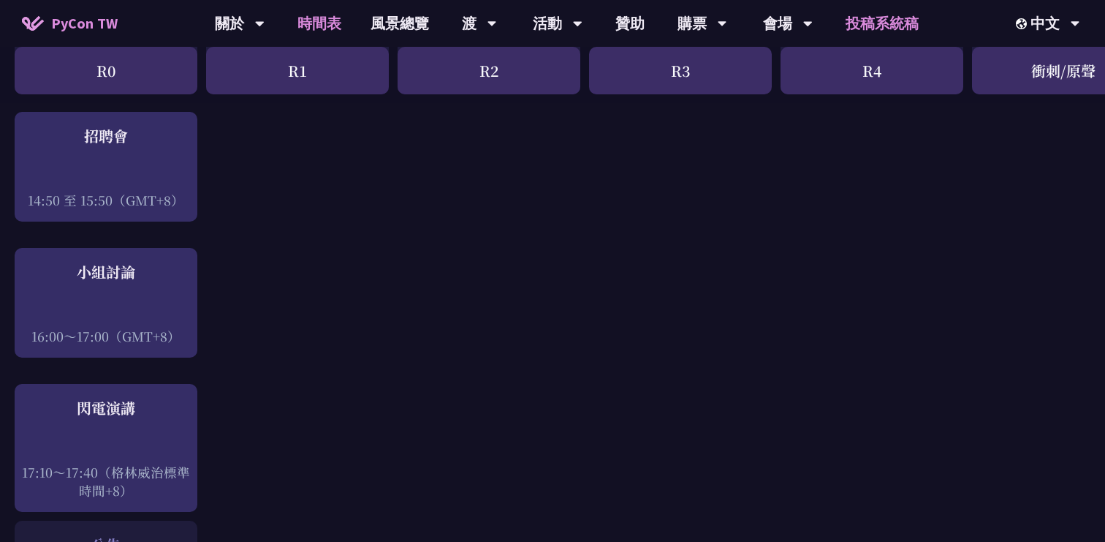
scroll to position [1578, 0]
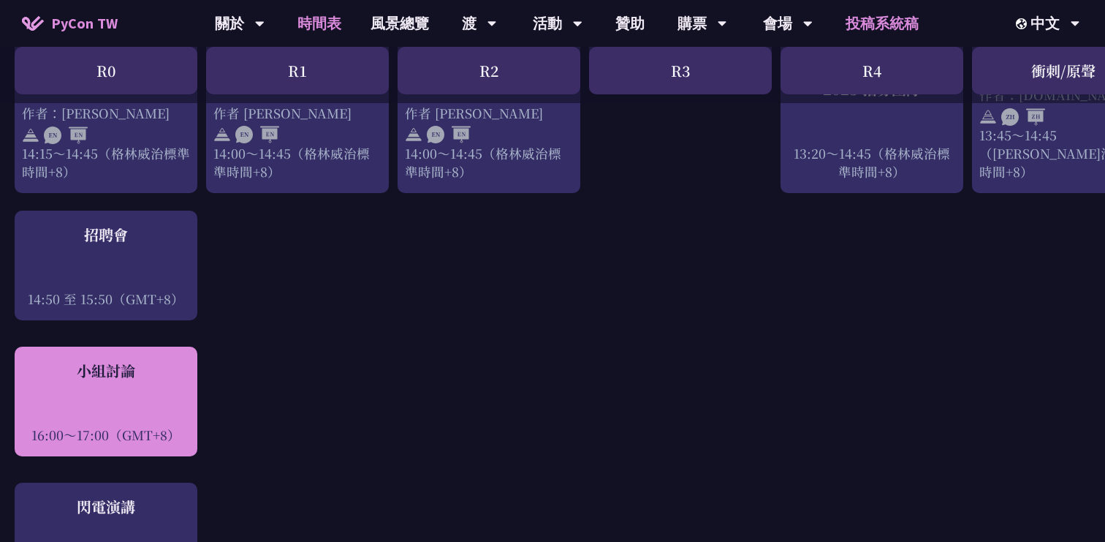
click at [170, 403] on div at bounding box center [106, 414] width 168 height 22
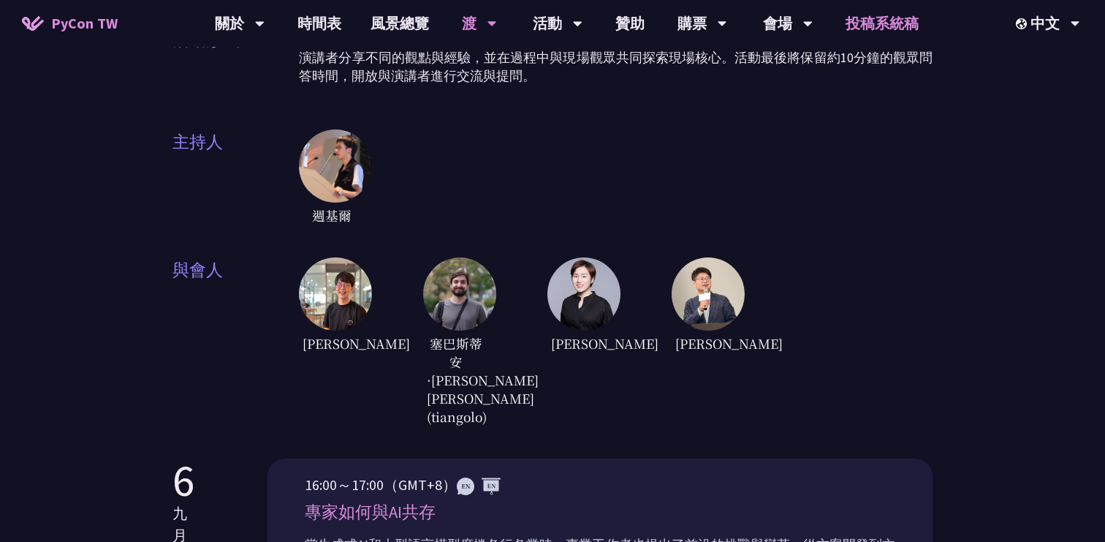
scroll to position [449, 0]
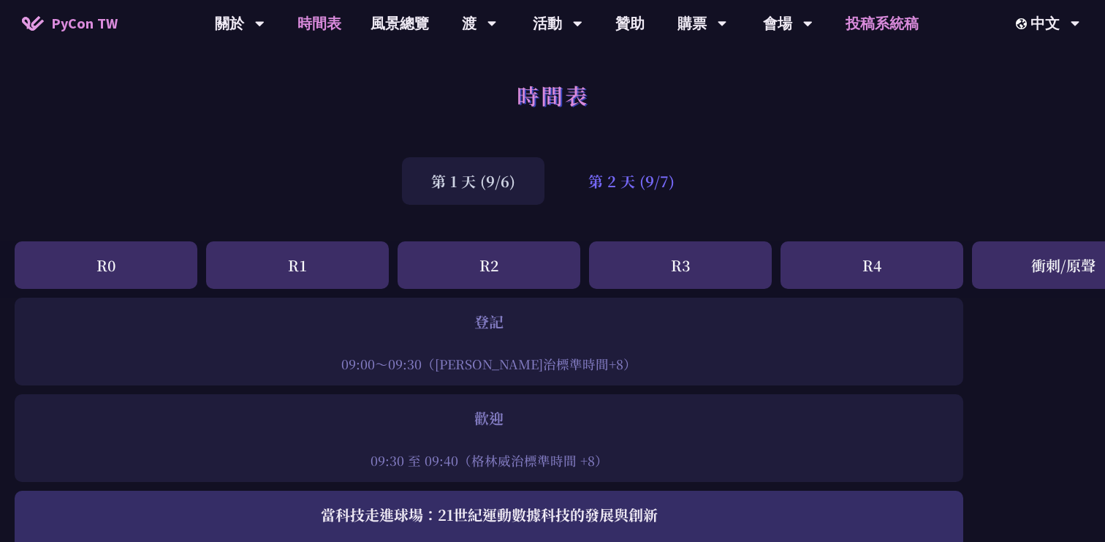
click at [628, 186] on font "第 2 天 (9/7)" at bounding box center [631, 180] width 86 height 21
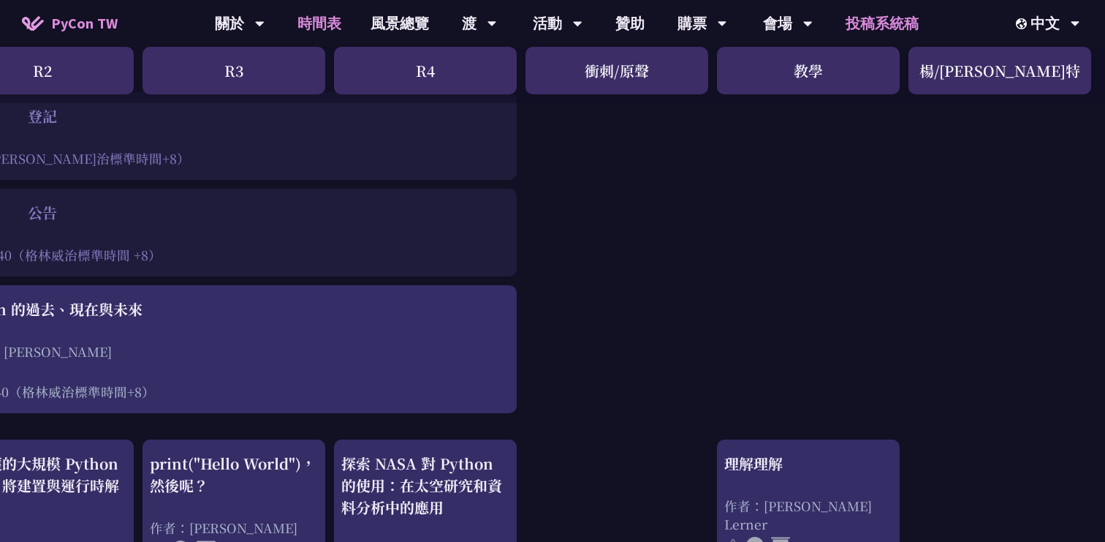
scroll to position [205, 447]
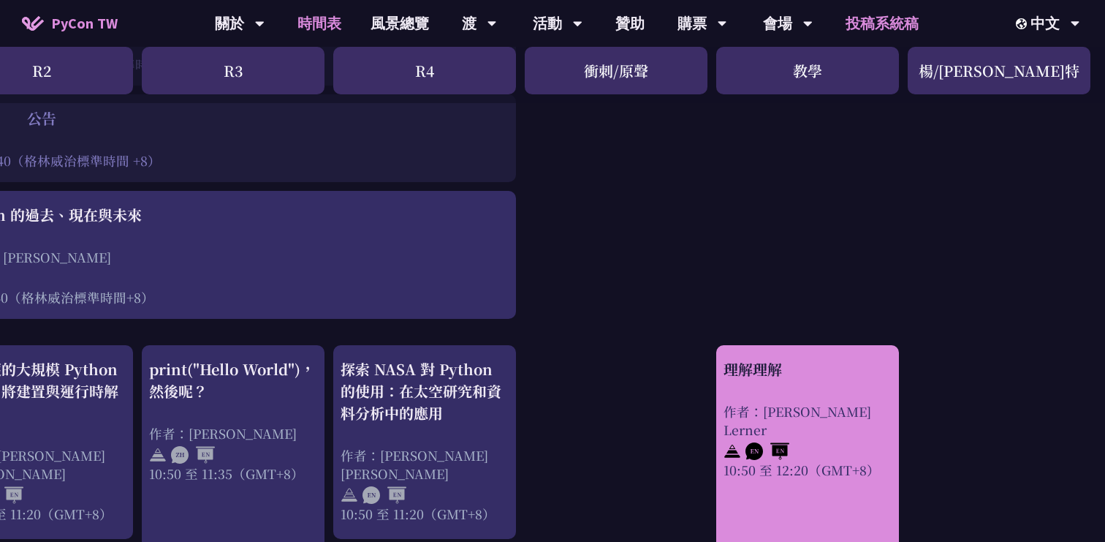
click at [830, 438] on div at bounding box center [808, 449] width 168 height 22
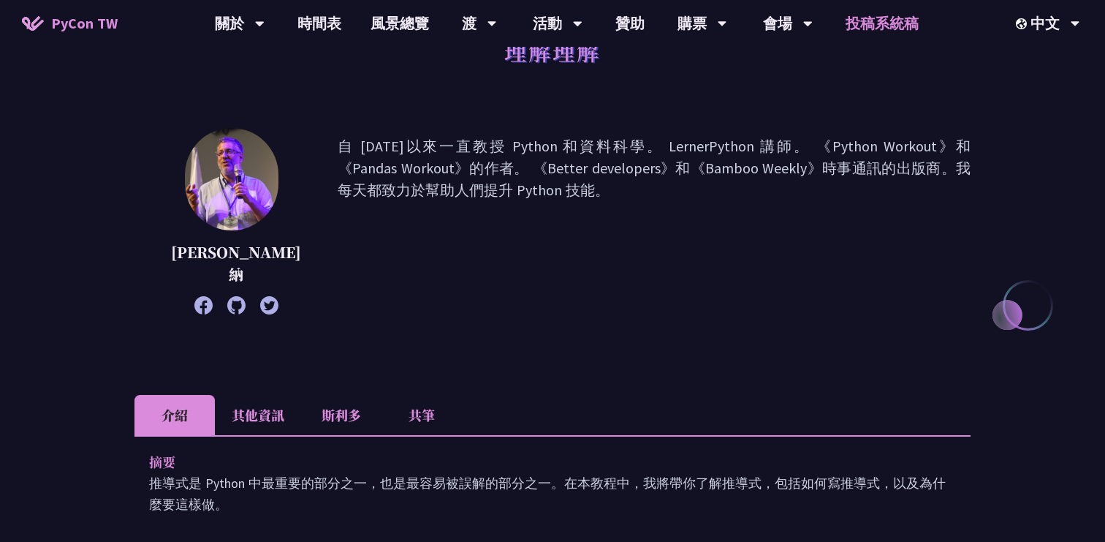
scroll to position [453, 0]
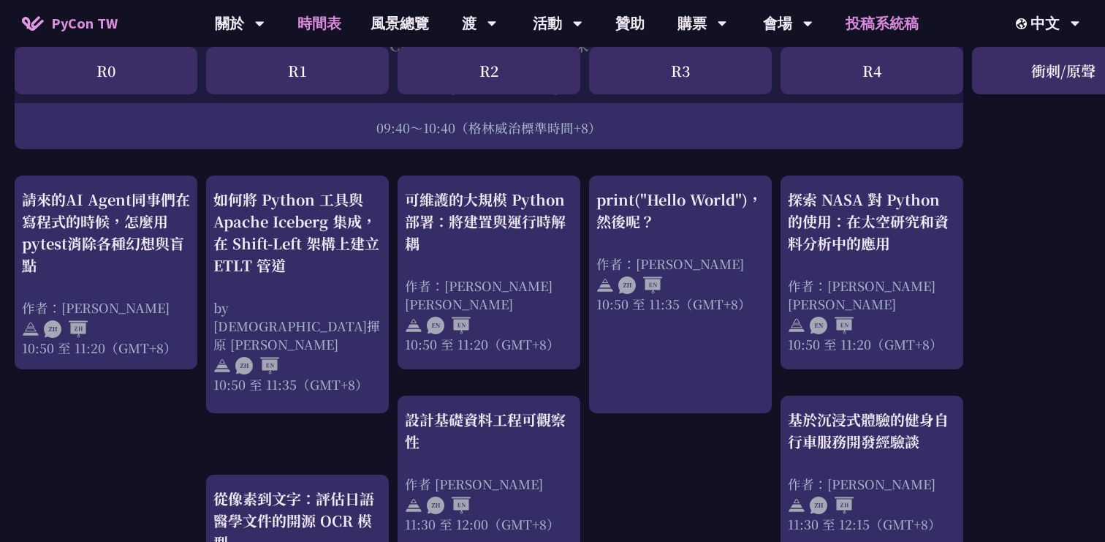
scroll to position [397, 0]
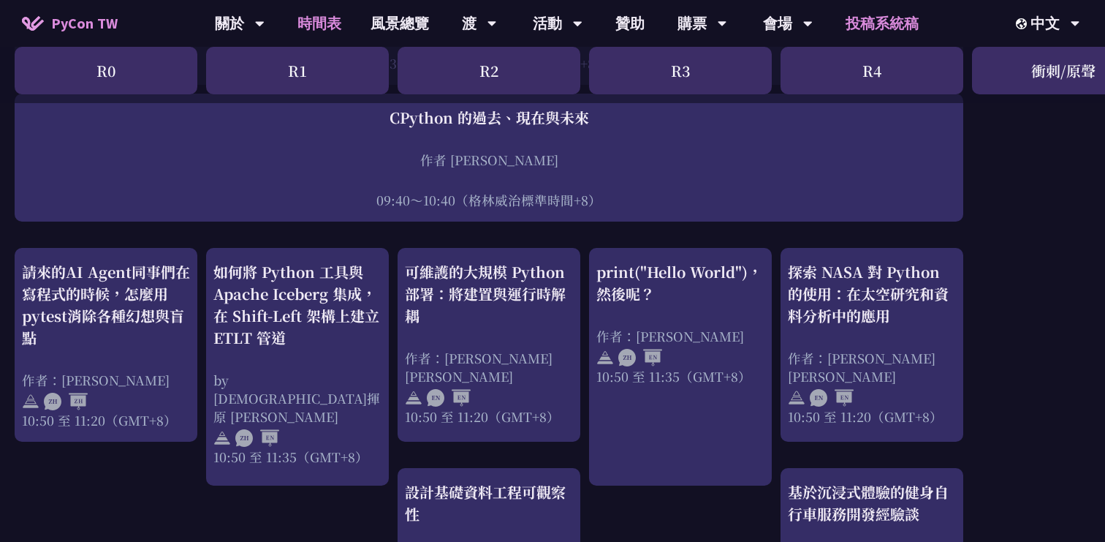
click at [684, 376] on font "10:50 至 11:35（GMT+8）" at bounding box center [673, 376] width 155 height 18
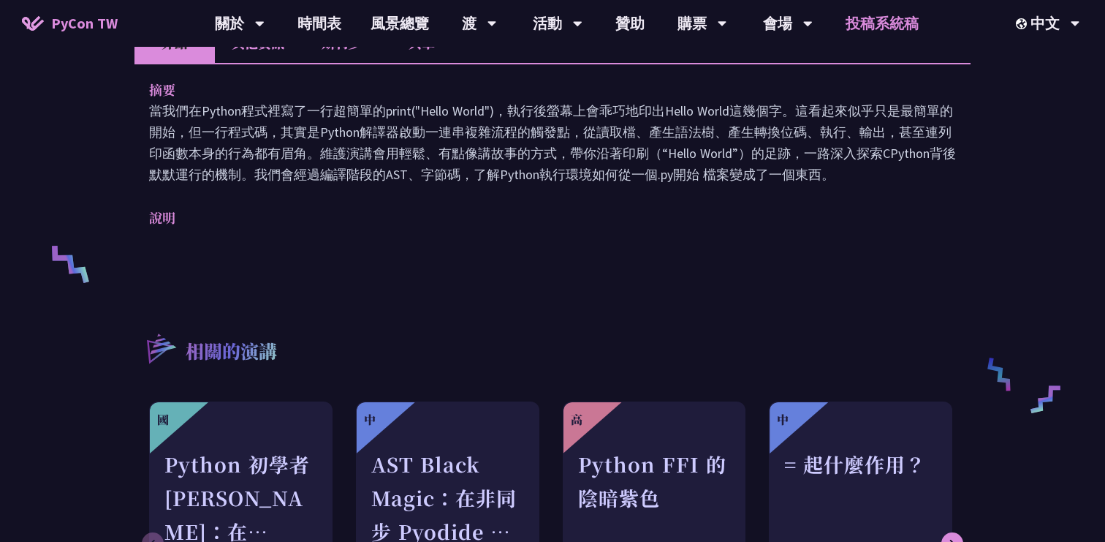
scroll to position [442, 0]
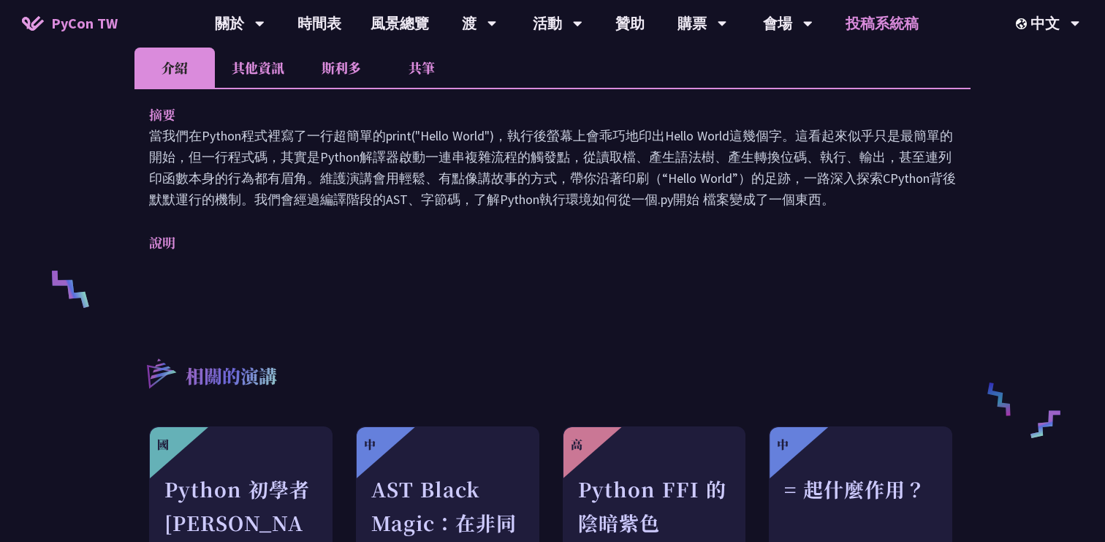
click at [254, 67] on font "其他資訊" at bounding box center [258, 67] width 53 height 19
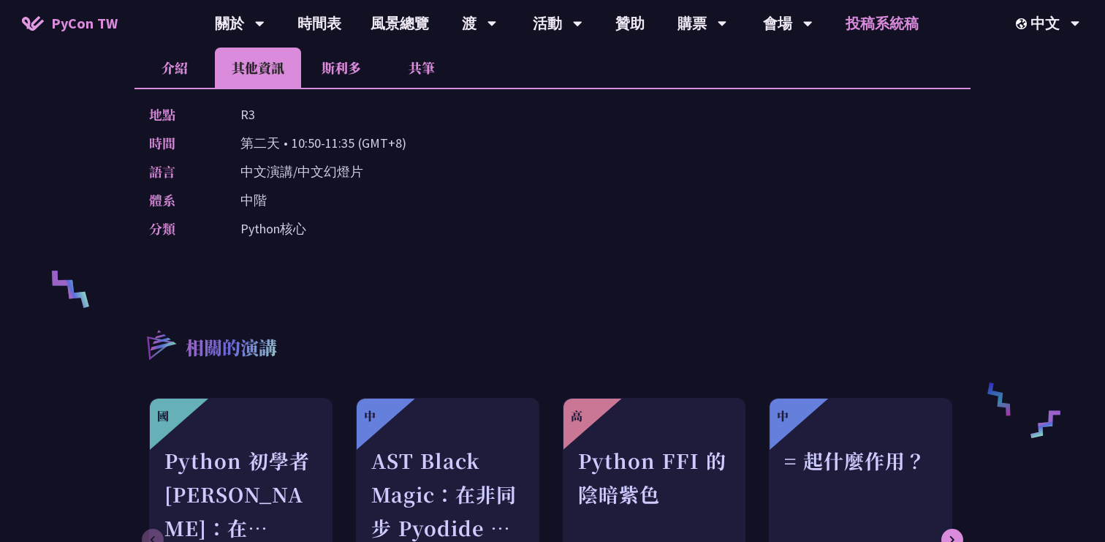
click at [330, 67] on font "斯利多" at bounding box center [341, 67] width 39 height 19
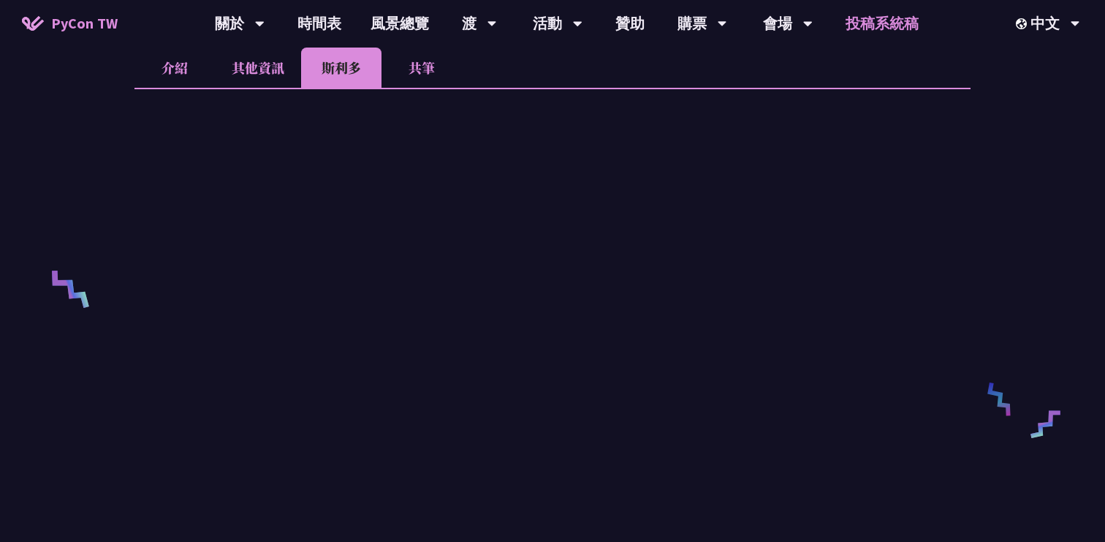
click at [248, 75] on font "其他資訊" at bounding box center [258, 67] width 53 height 19
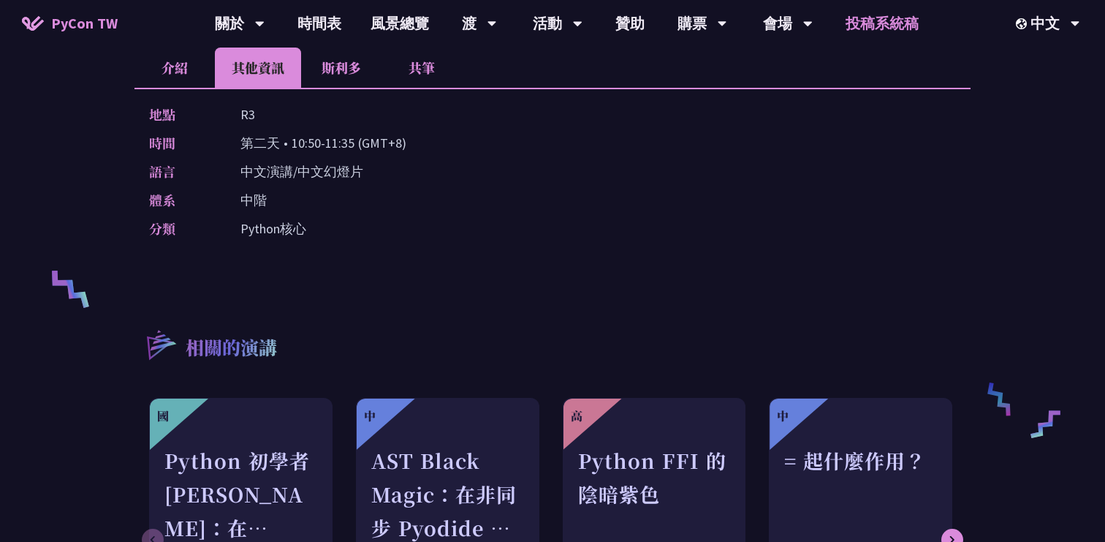
click at [173, 86] on li "介紹" at bounding box center [174, 68] width 80 height 40
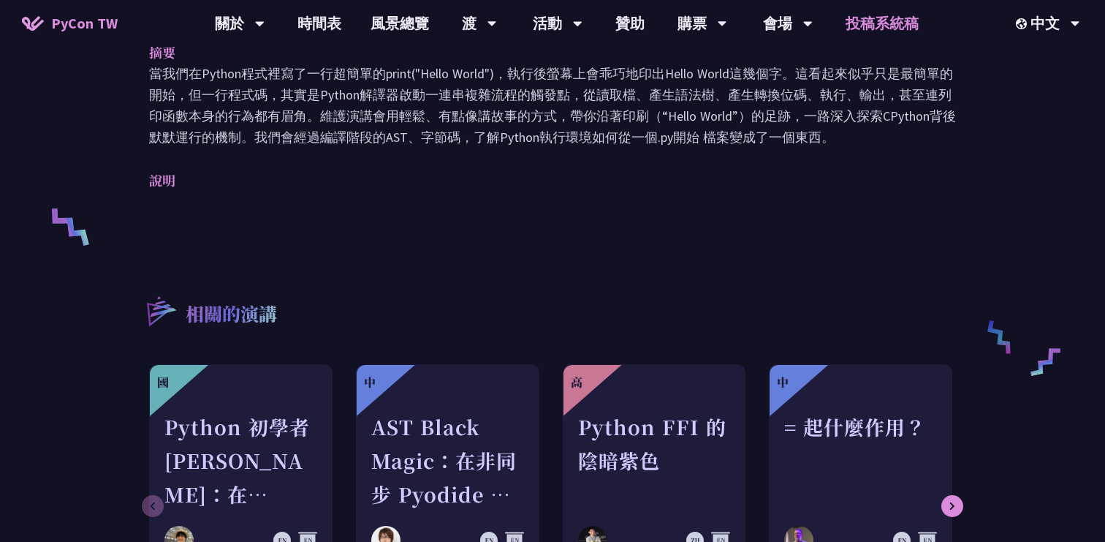
scroll to position [523, 0]
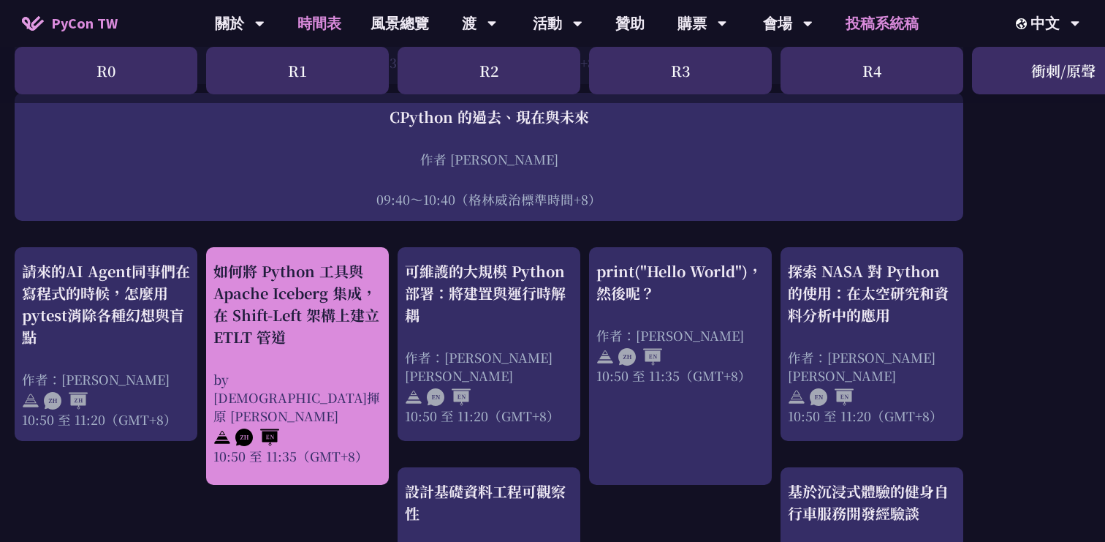
scroll to position [520, 0]
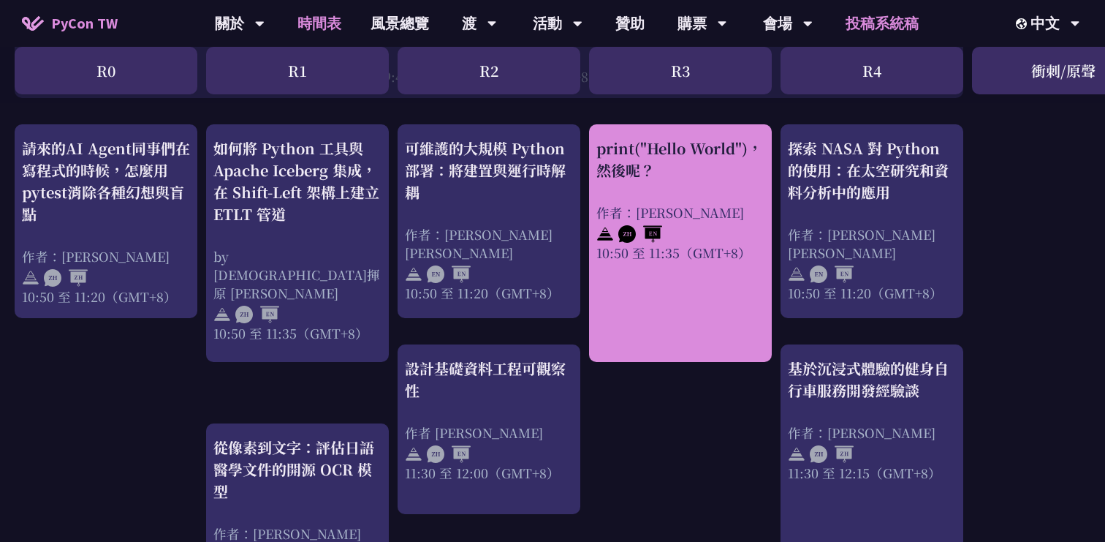
click at [685, 354] on div "print("Hello World")，然後呢？ 作者：高見龍 10:50 至 11:35（GMT+8）" at bounding box center [680, 243] width 183 height 238
click at [664, 305] on div "print("Hello World")，然後呢？ 作者：高見龍 10:50 至 11:35（GMT+8）" at bounding box center [680, 243] width 183 height 238
click at [664, 307] on div "print("Hello World")，然後呢？ 作者：高見龍 10:50 至 11:35（GMT+8）" at bounding box center [680, 243] width 183 height 238
click at [667, 279] on div "print("Hello World")，然後呢？ 作者：高見龍 10:50 至 11:35（GMT+8）" at bounding box center [680, 243] width 183 height 238
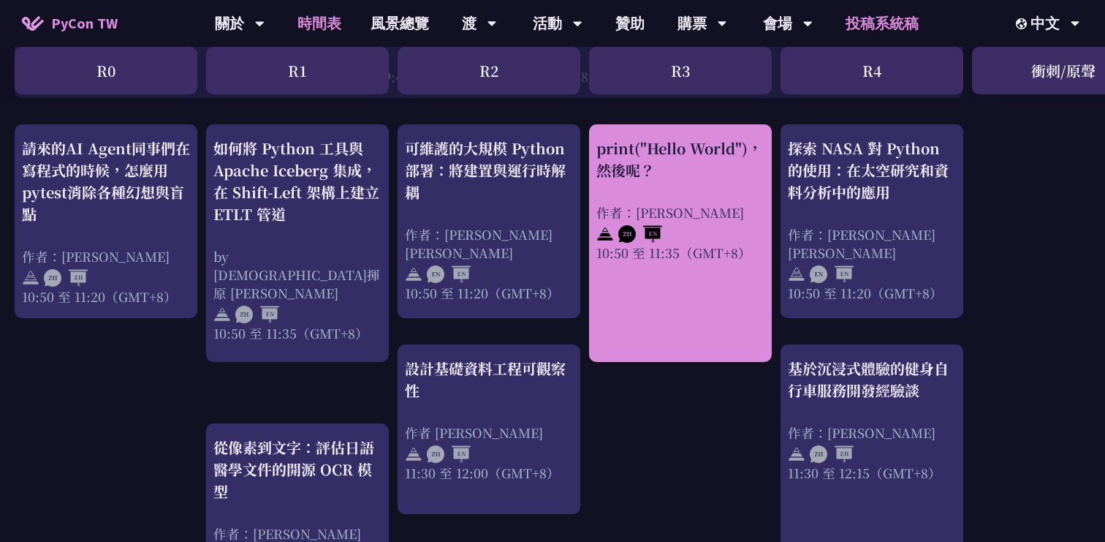
click at [674, 190] on div "print("Hello World")，然後呢？ 作者：高見龍 10:50 至 11:35（GMT+8）" at bounding box center [680, 199] width 168 height 124
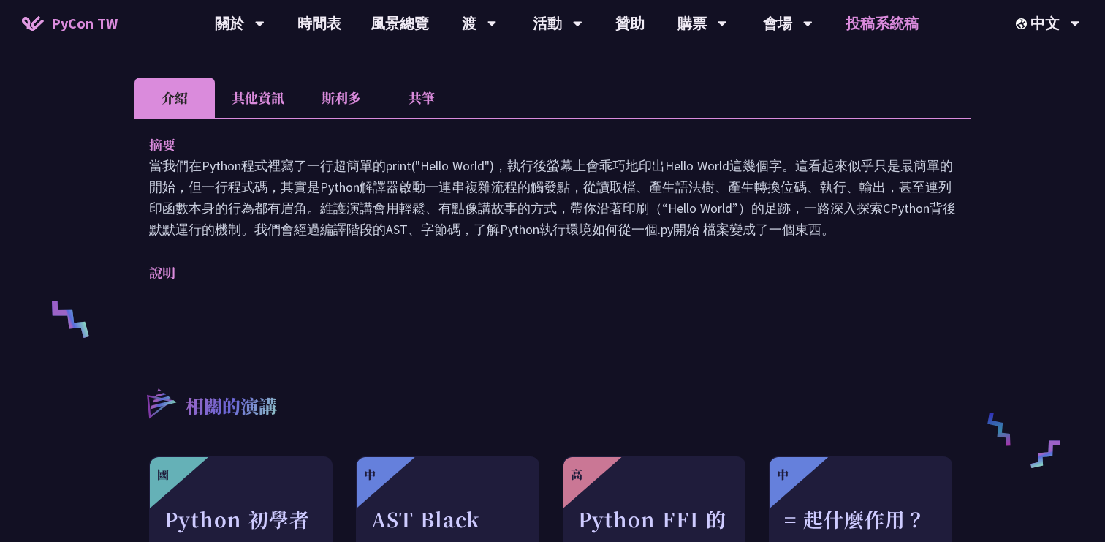
scroll to position [508, 0]
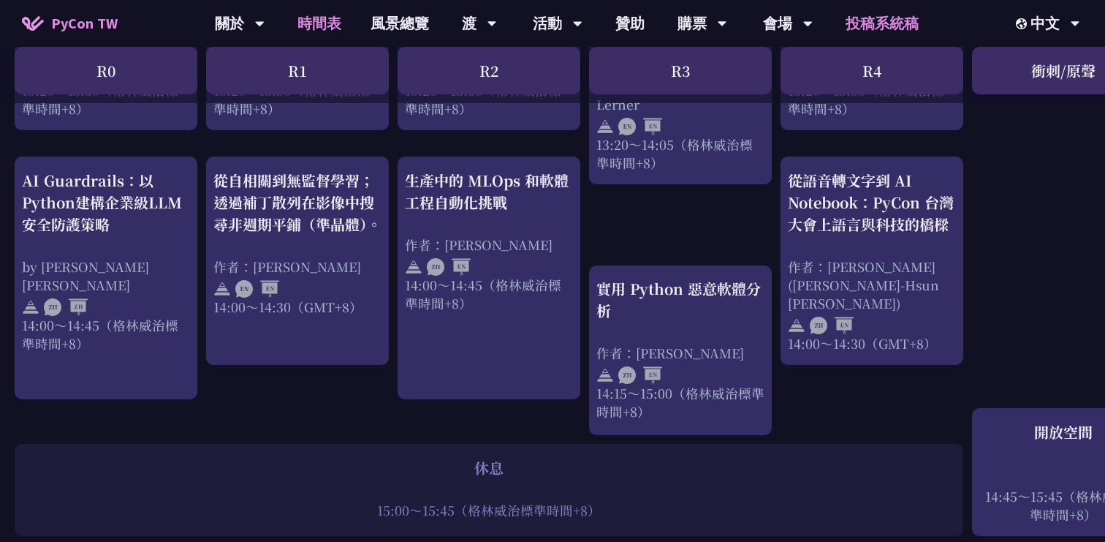
scroll to position [1528, 0]
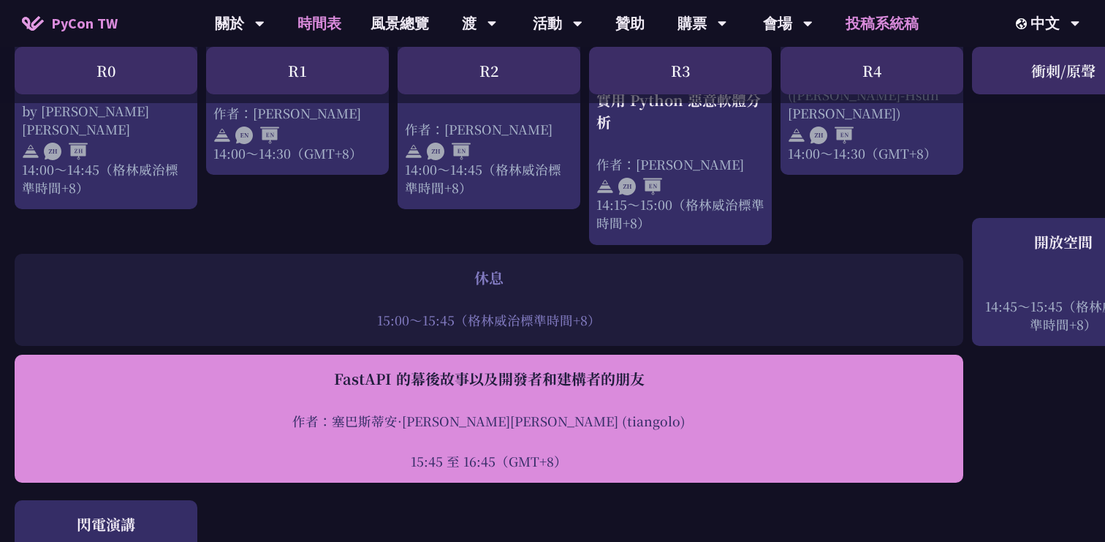
click at [615, 400] on div "FastAPI 的幕後故事以及開發者和建構者的朋友 作者：塞巴斯蒂安·拉米雷斯 (tiangolo) 15:45 至 16:45（GMT+8）" at bounding box center [489, 419] width 934 height 102
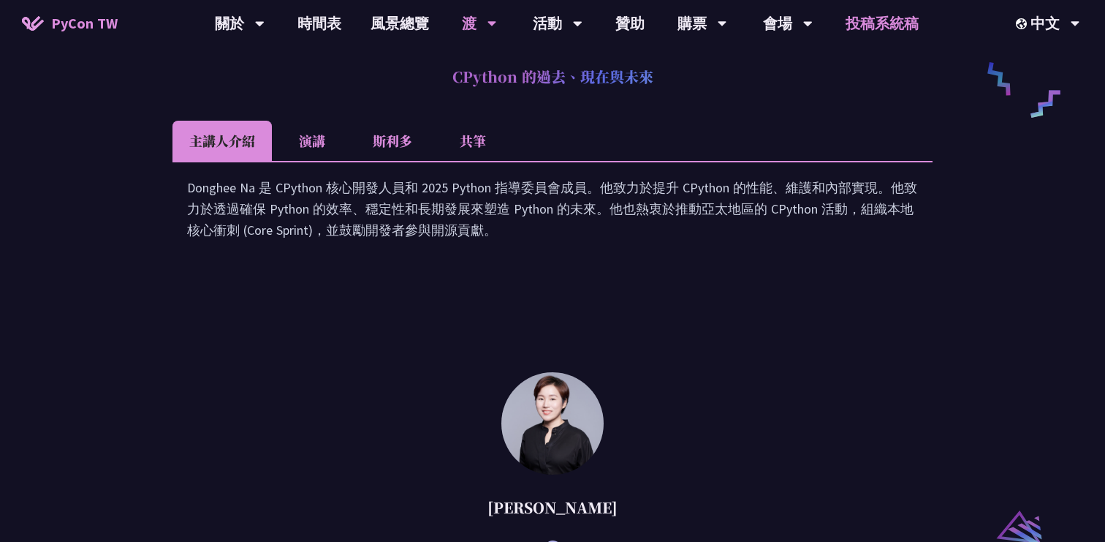
scroll to position [1528, 0]
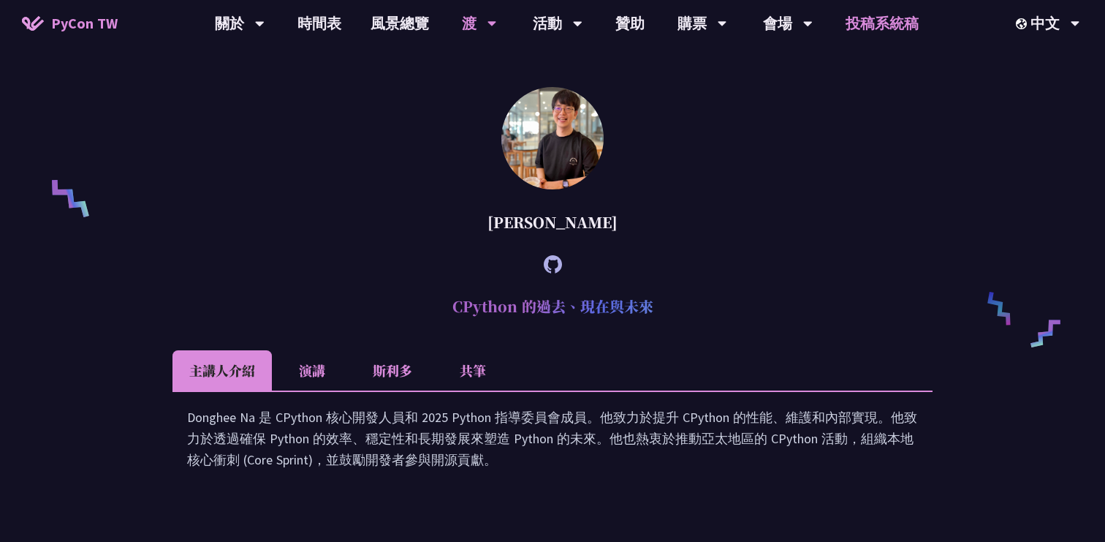
scroll to position [848, 0]
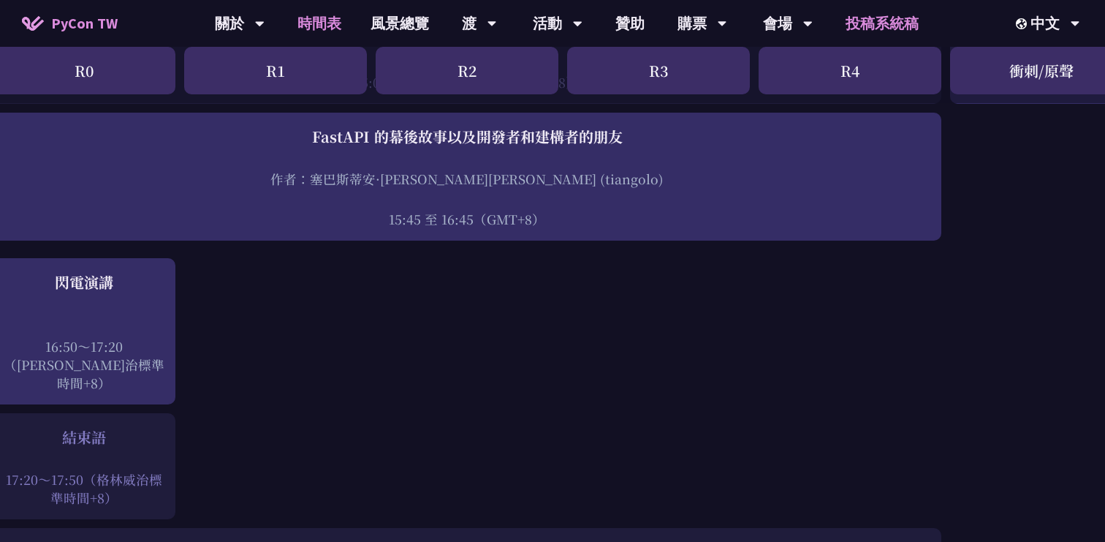
scroll to position [1770, 0]
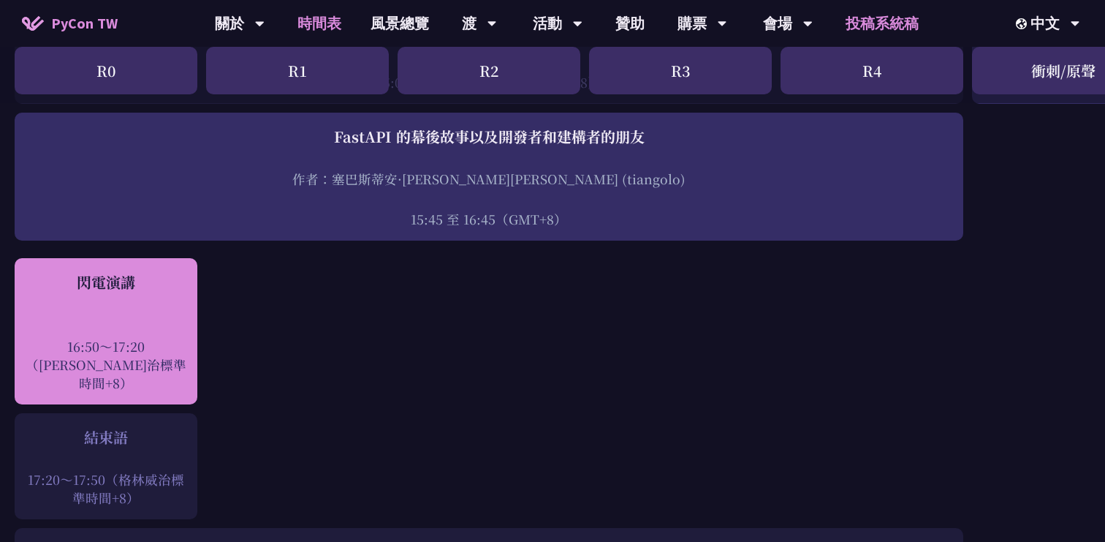
click at [167, 337] on div at bounding box center [106, 326] width 168 height 22
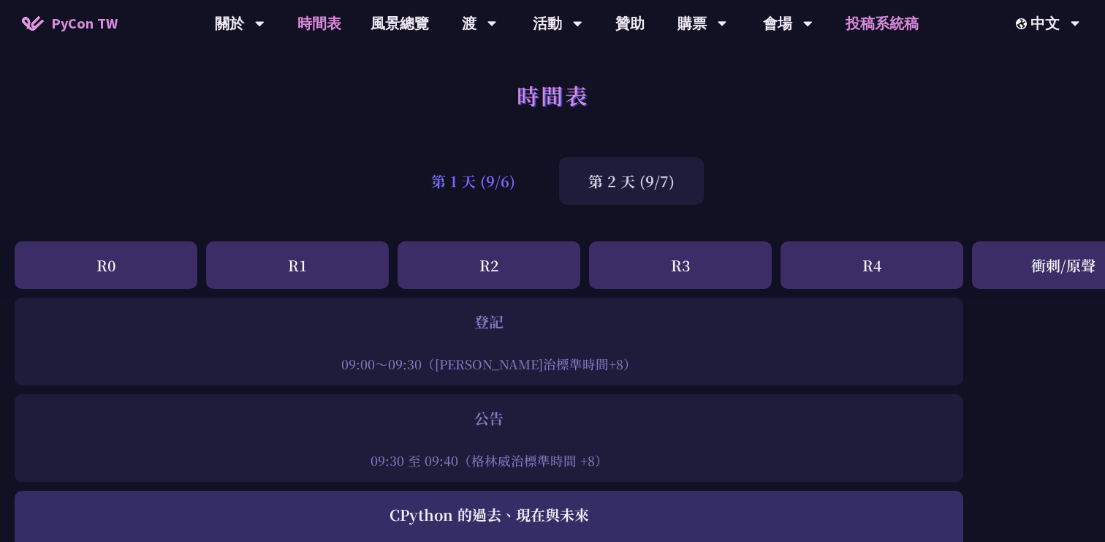
click at [496, 181] on font "第 1 天 (9/6)" at bounding box center [473, 180] width 84 height 21
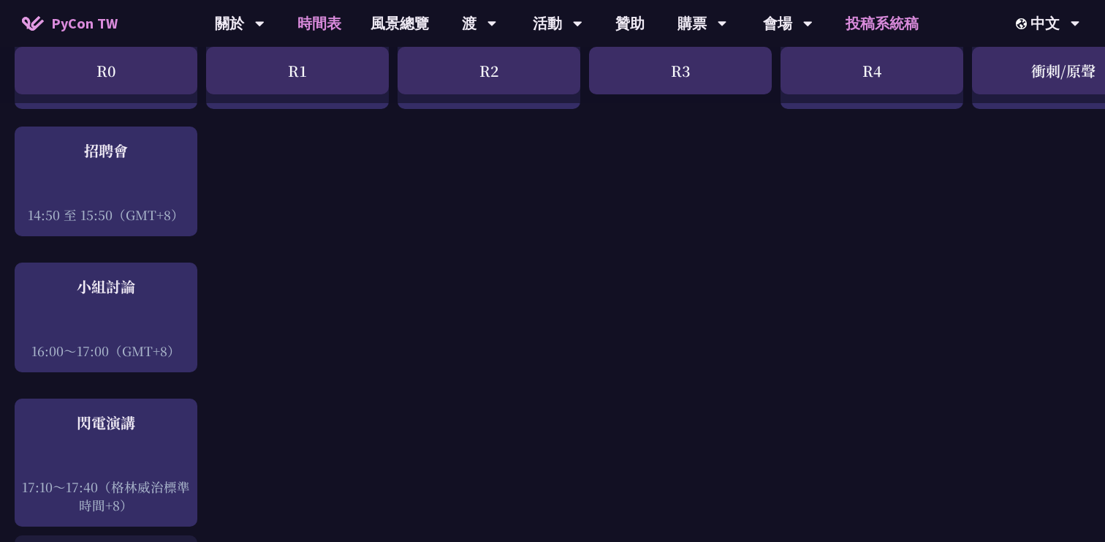
scroll to position [1530, 0]
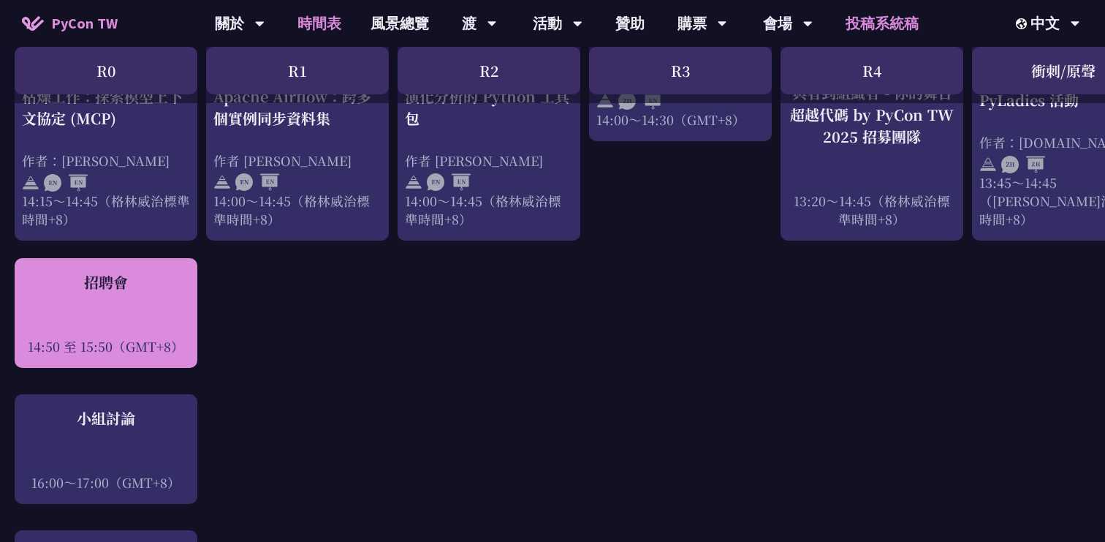
click at [157, 315] on div at bounding box center [106, 326] width 168 height 22
click at [162, 315] on div at bounding box center [106, 326] width 168 height 22
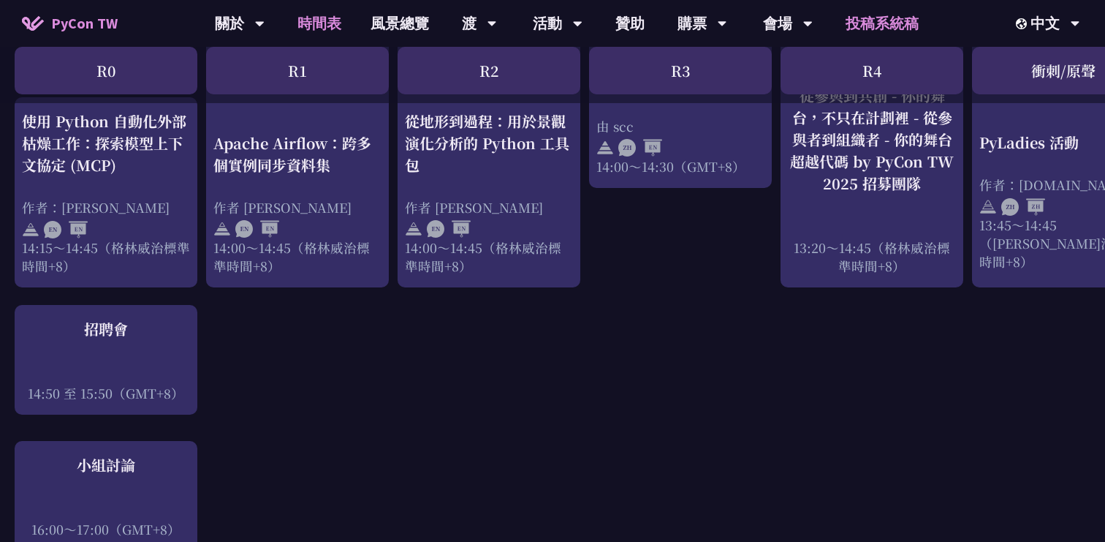
scroll to position [1426, 0]
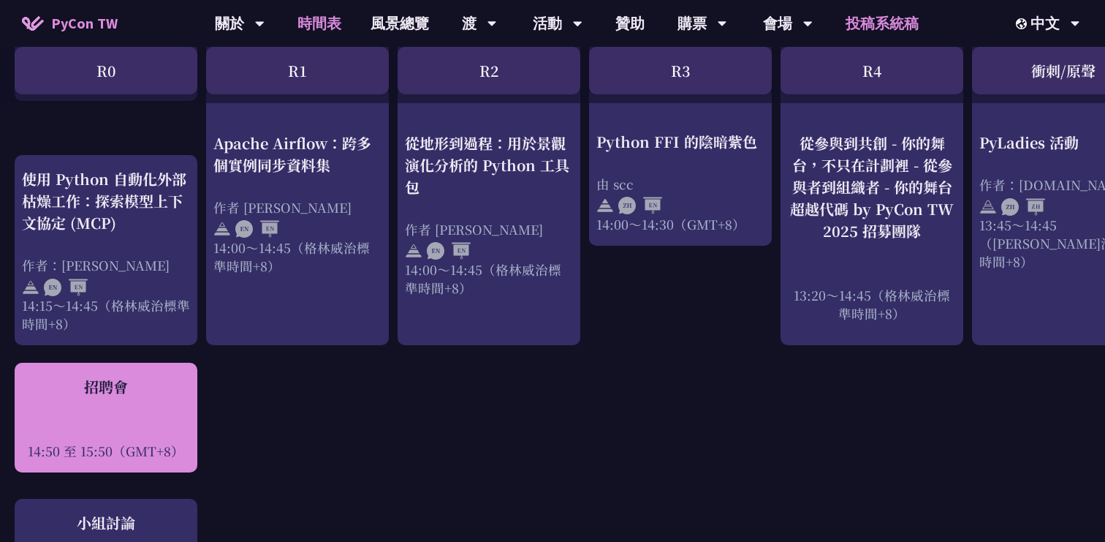
click at [100, 441] on font "14:50 至 15:50（GMT+8）" at bounding box center [106, 450] width 156 height 18
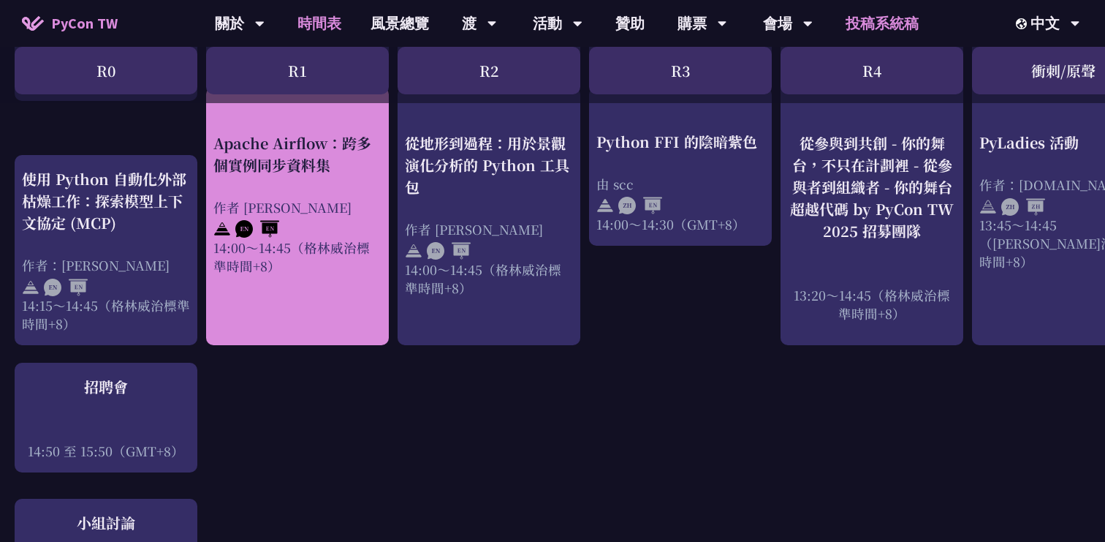
click at [300, 274] on div "14:00～14:45（格林威治標準時間+8）" at bounding box center [297, 256] width 168 height 37
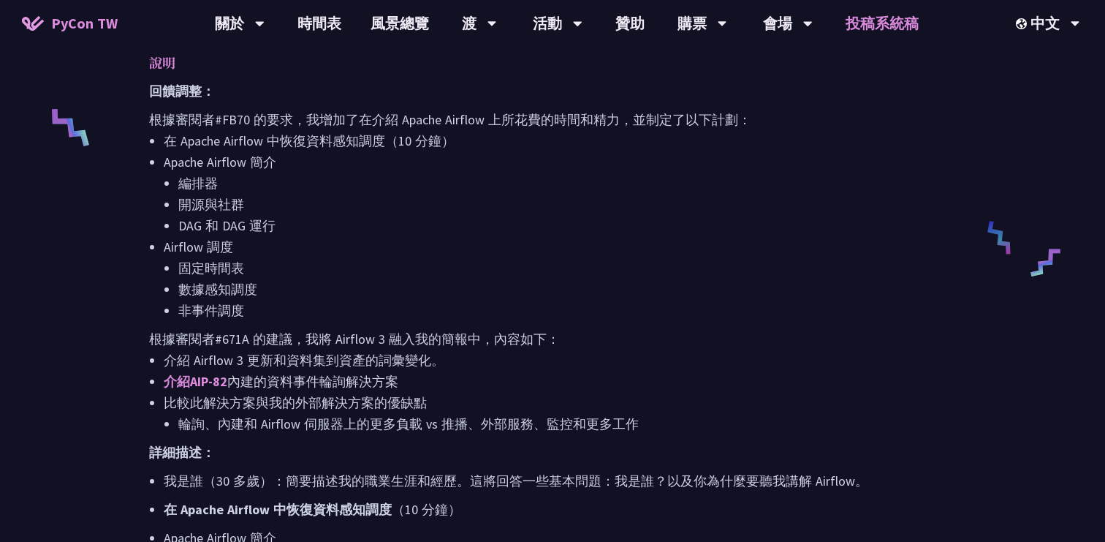
scroll to position [397, 0]
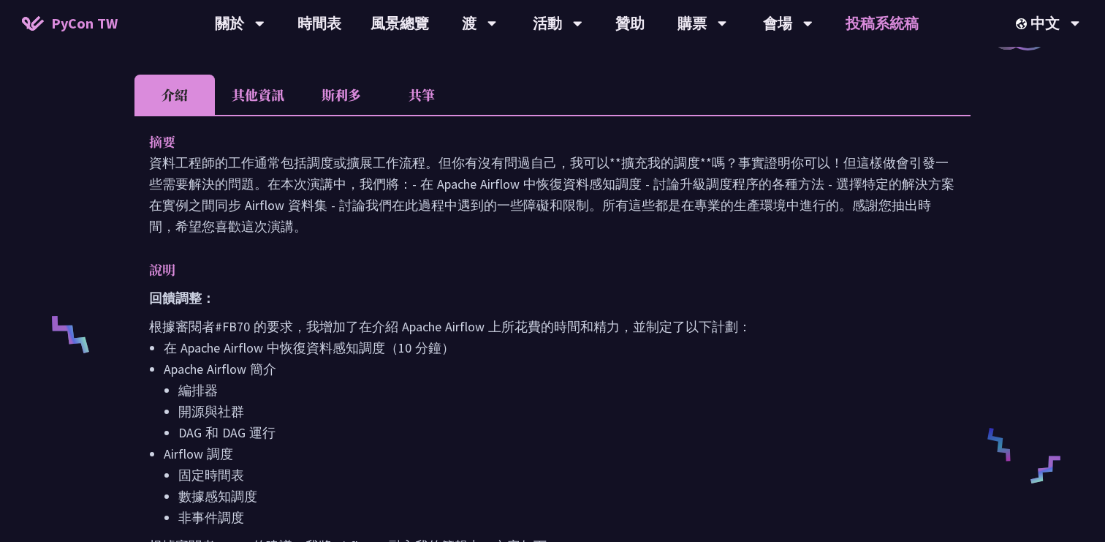
click at [256, 104] on font "其他資訊" at bounding box center [258, 94] width 53 height 19
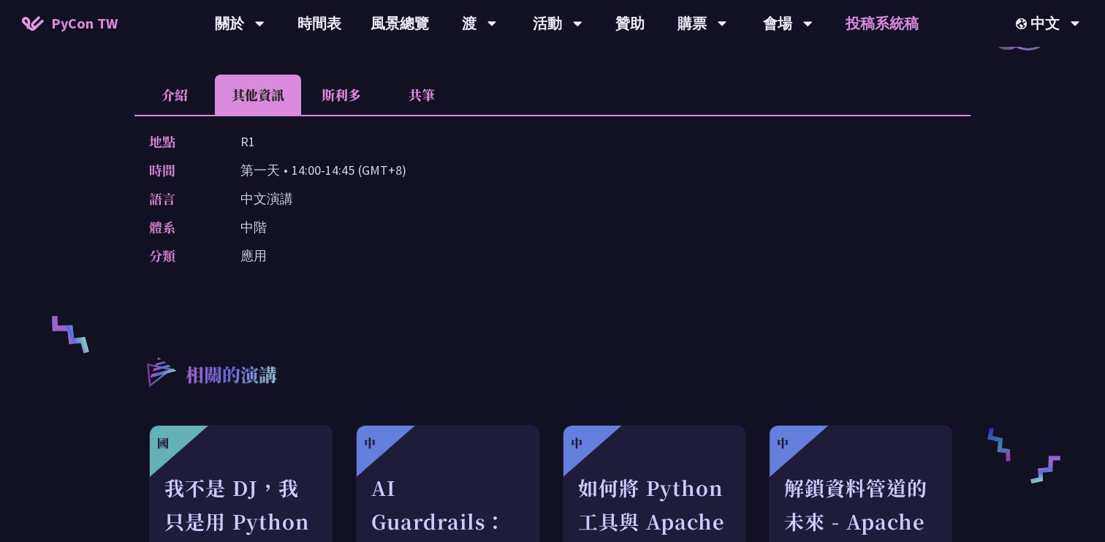
click at [175, 115] on li "介紹" at bounding box center [174, 95] width 80 height 40
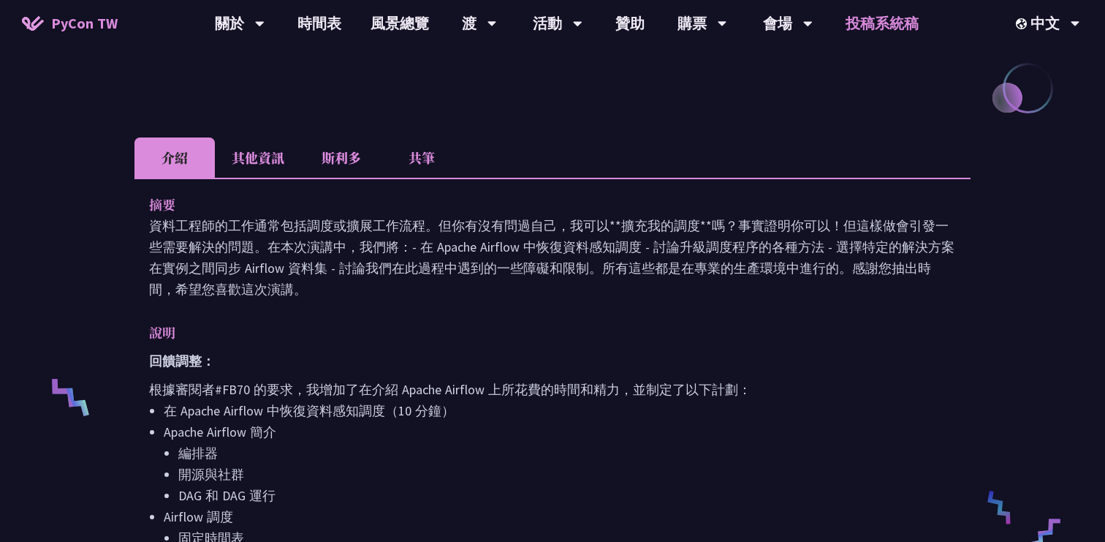
scroll to position [191, 0]
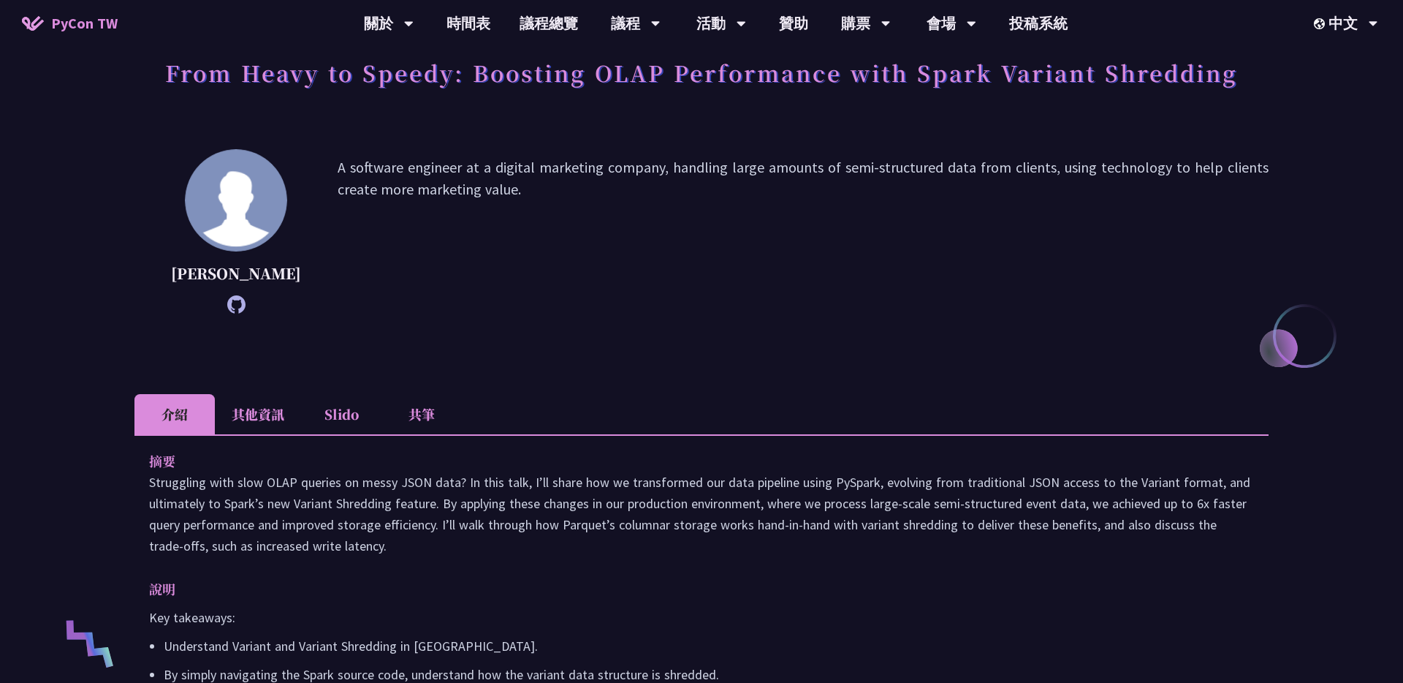
scroll to position [211, 0]
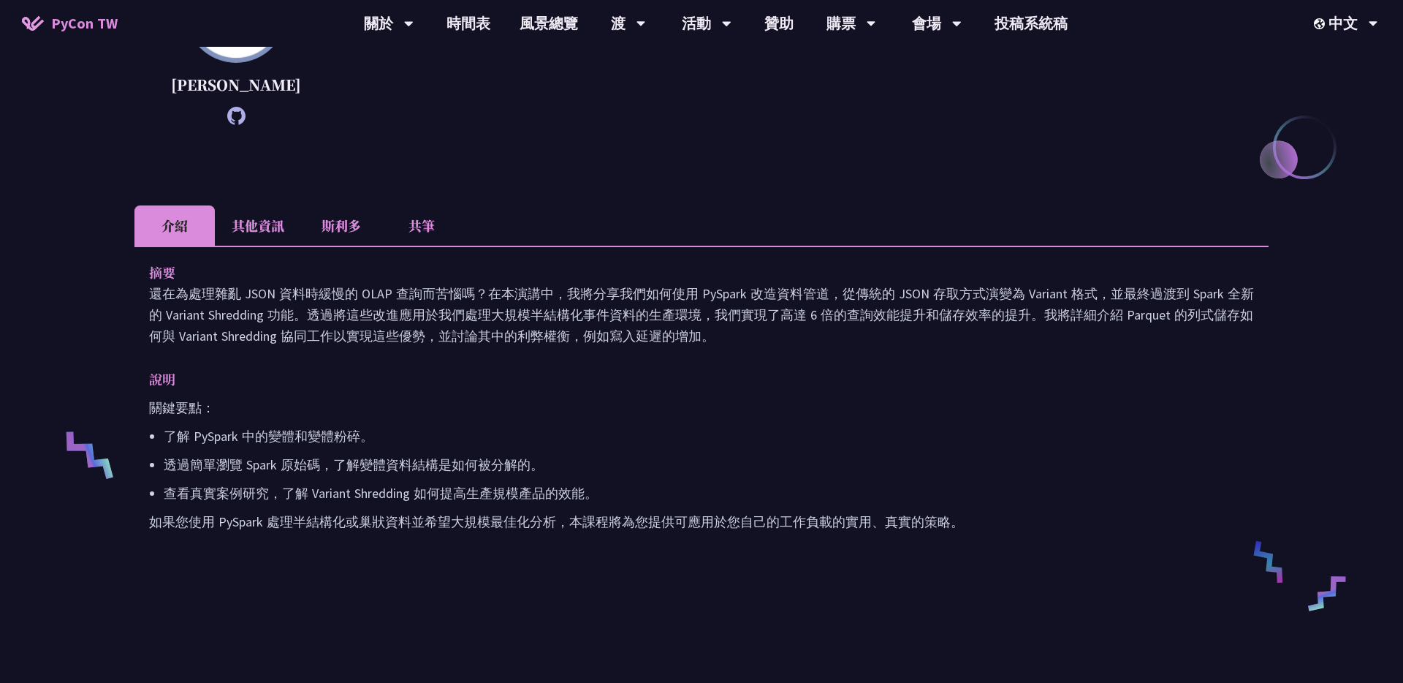
scroll to position [292, 0]
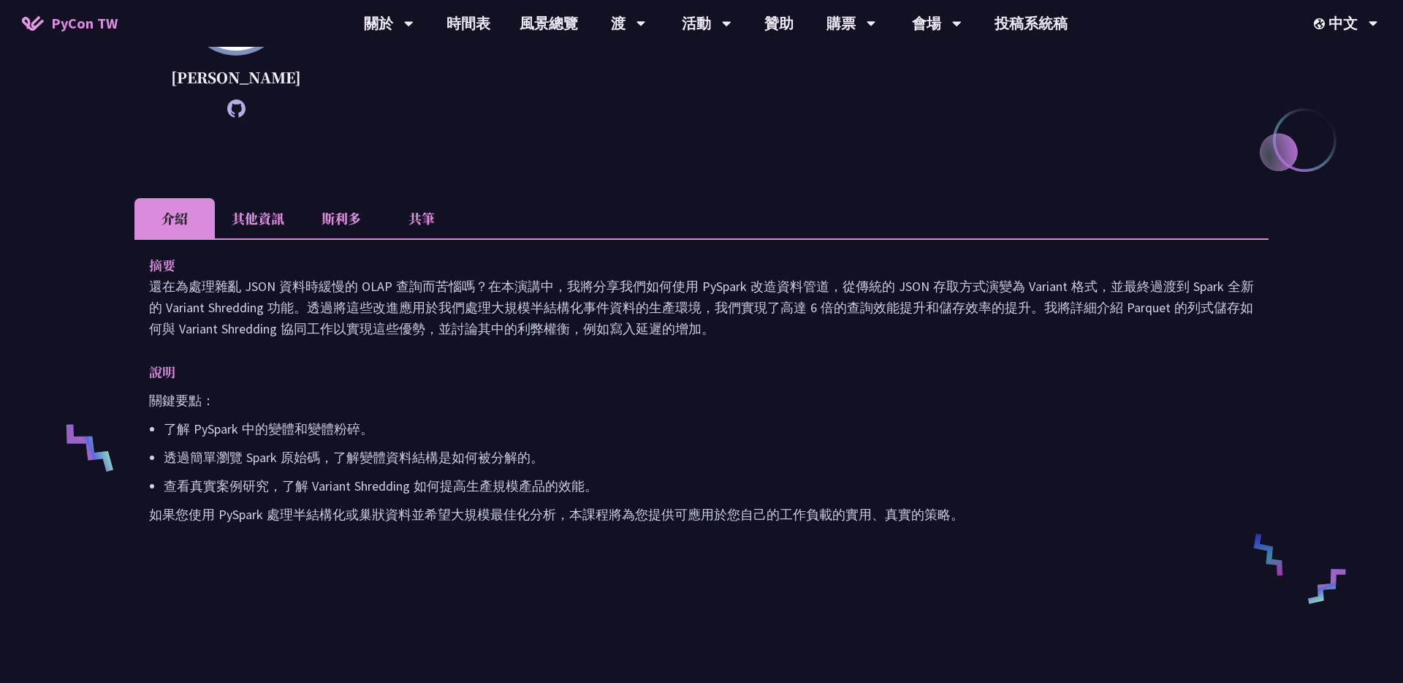
click at [258, 211] on font "其他資訊" at bounding box center [258, 217] width 53 height 19
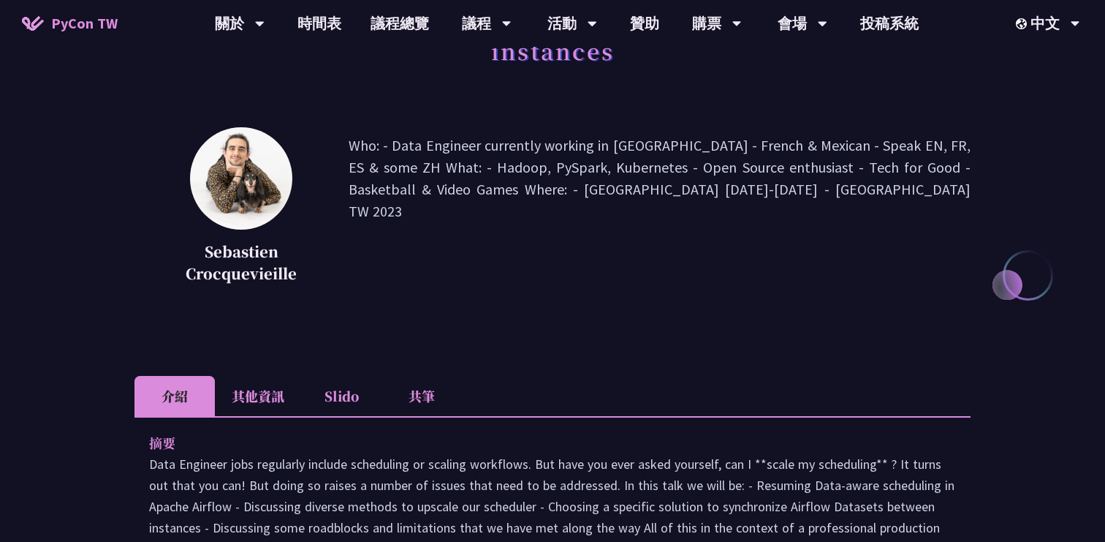
scroll to position [345, 0]
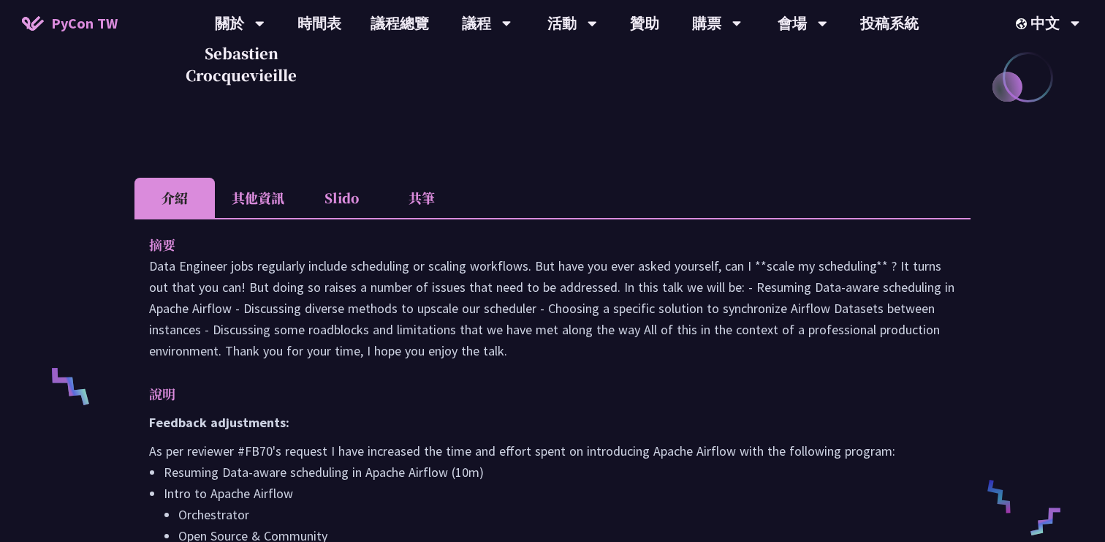
click at [276, 212] on li "其他資訊" at bounding box center [258, 198] width 86 height 40
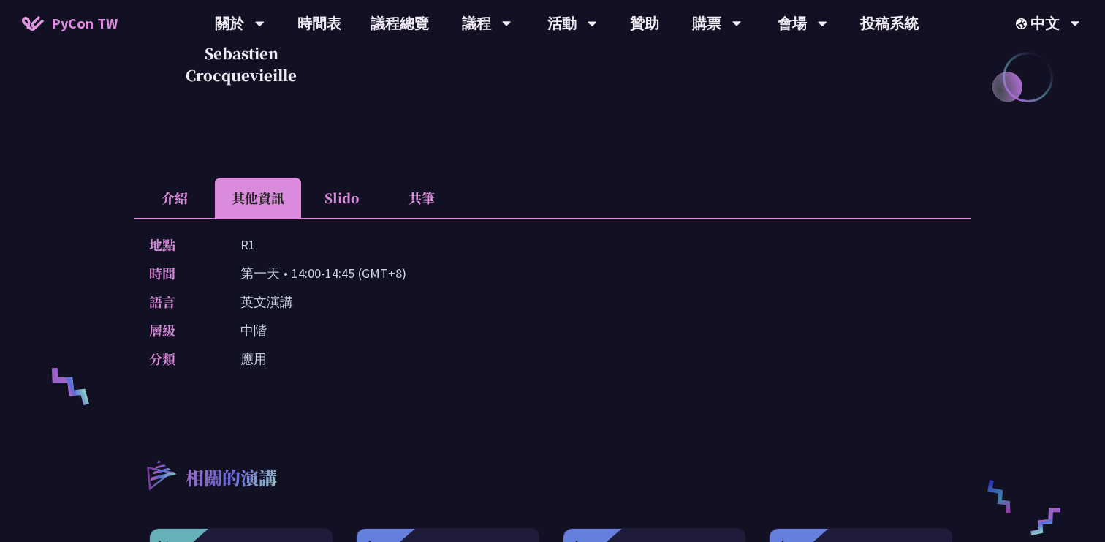
click at [149, 197] on li "介紹" at bounding box center [174, 198] width 80 height 40
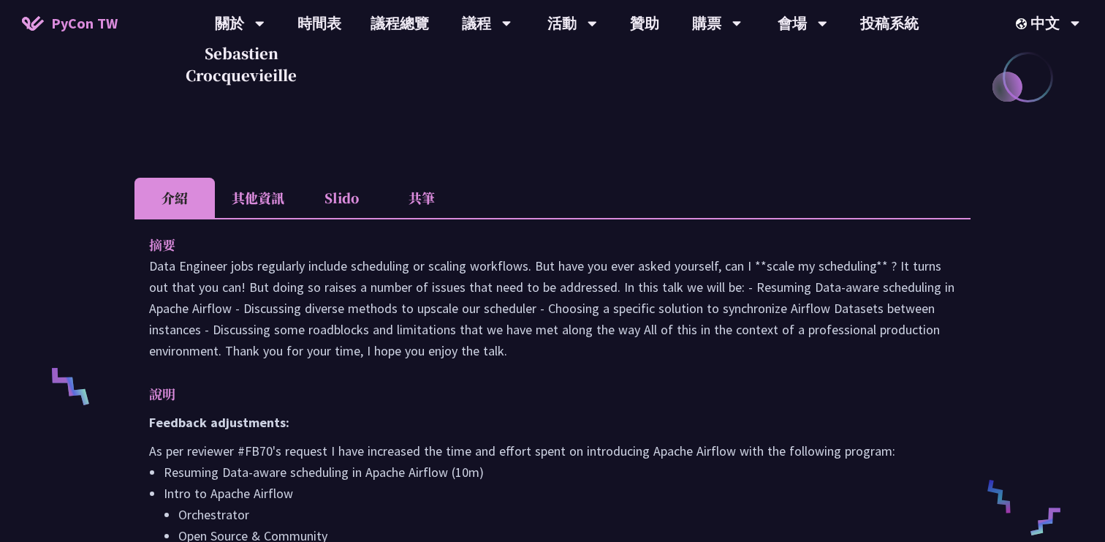
click at [237, 197] on li "其他資訊" at bounding box center [258, 198] width 86 height 40
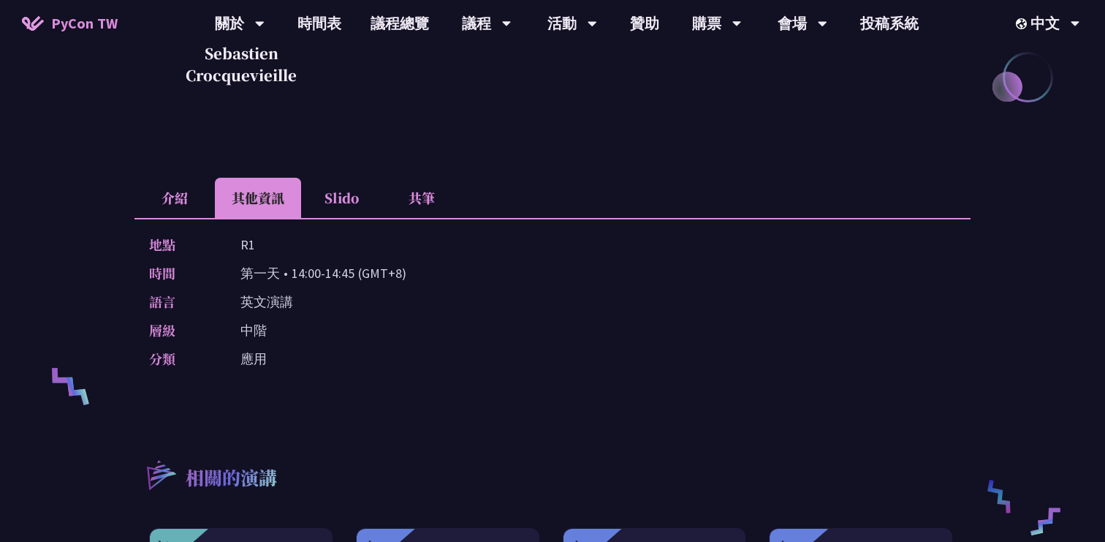
click at [164, 199] on li "介紹" at bounding box center [174, 198] width 80 height 40
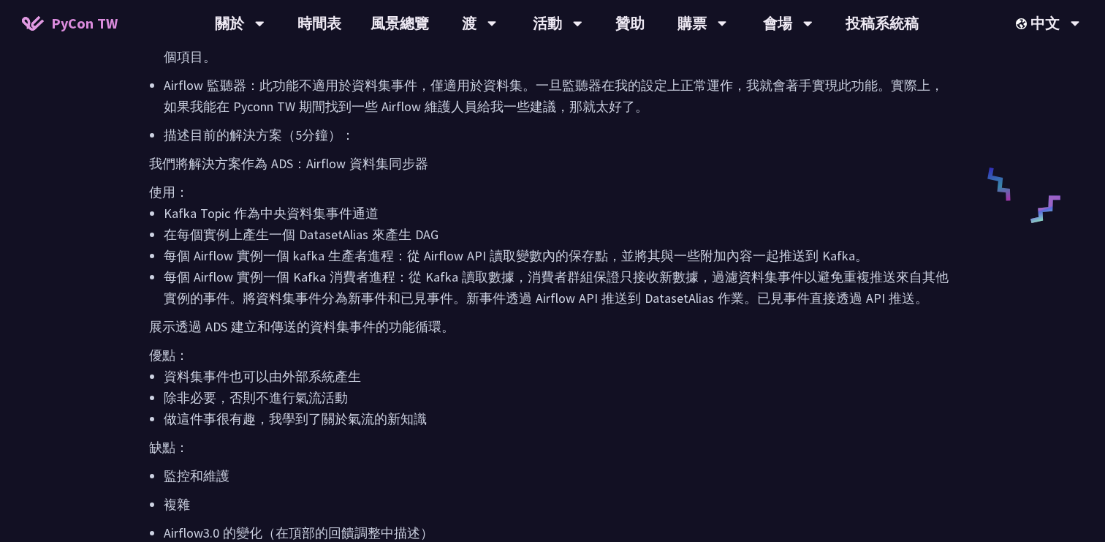
scroll to position [1978, 0]
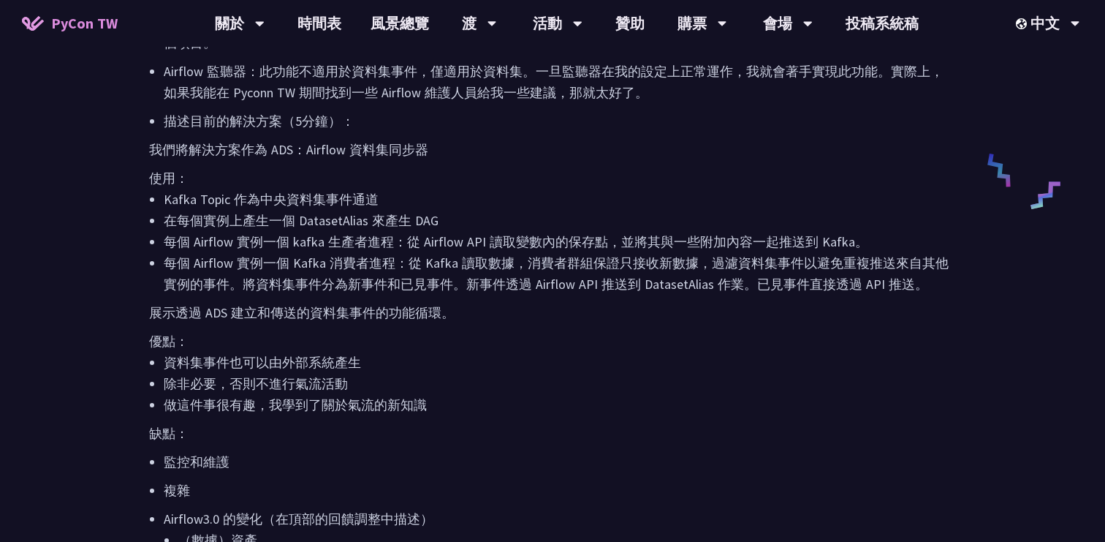
click at [439, 373] on li "資料集事件也可以由外部系統產生" at bounding box center [560, 362] width 792 height 21
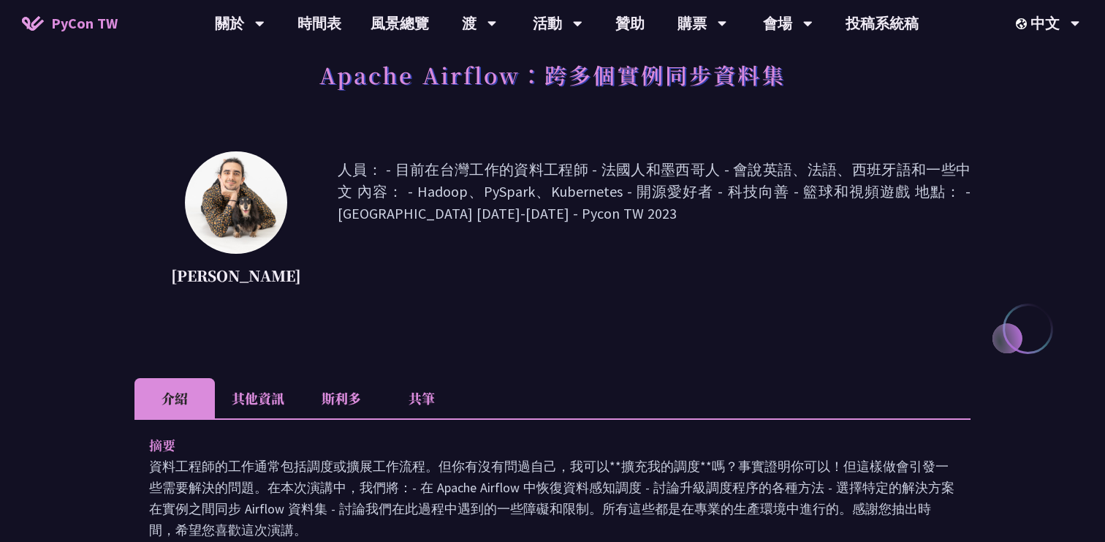
scroll to position [102, 0]
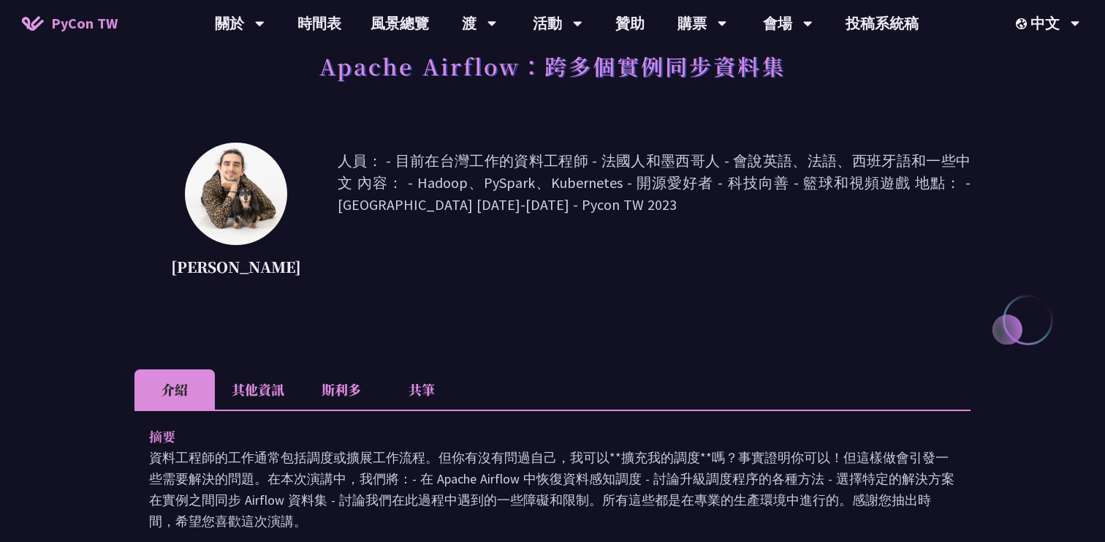
click at [253, 398] on font "其他資訊" at bounding box center [258, 388] width 53 height 19
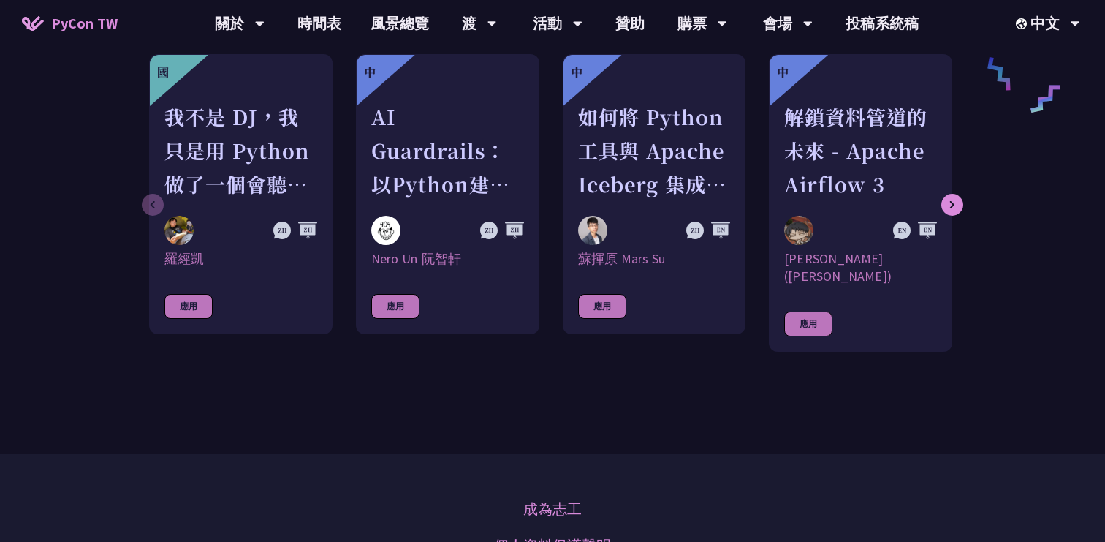
scroll to position [781, 0]
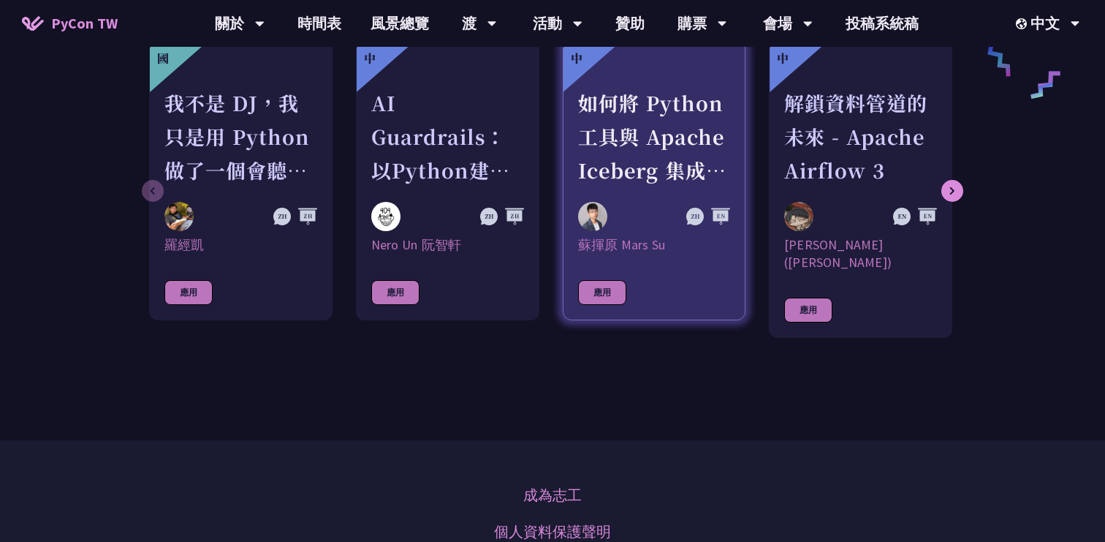
click at [670, 292] on link "中 如何將 Python 工具與 Apache Iceberg 集成，在 Shift-Left 架構上建立 ETLT 管道 蘇揮原 Mars Su 應用" at bounding box center [654, 180] width 183 height 280
click at [645, 227] on div at bounding box center [631, 216] width 107 height 29
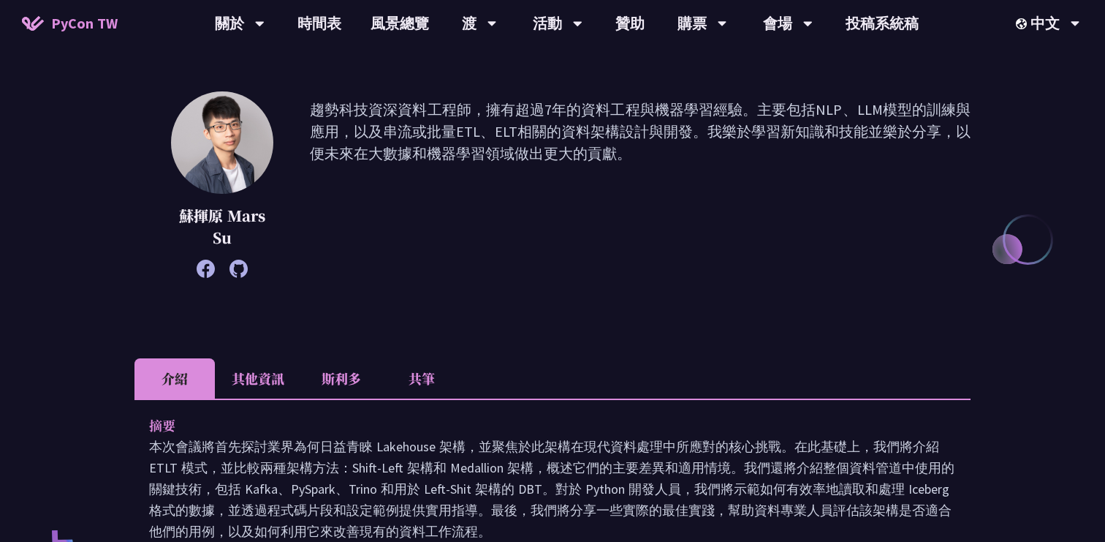
scroll to position [222, 0]
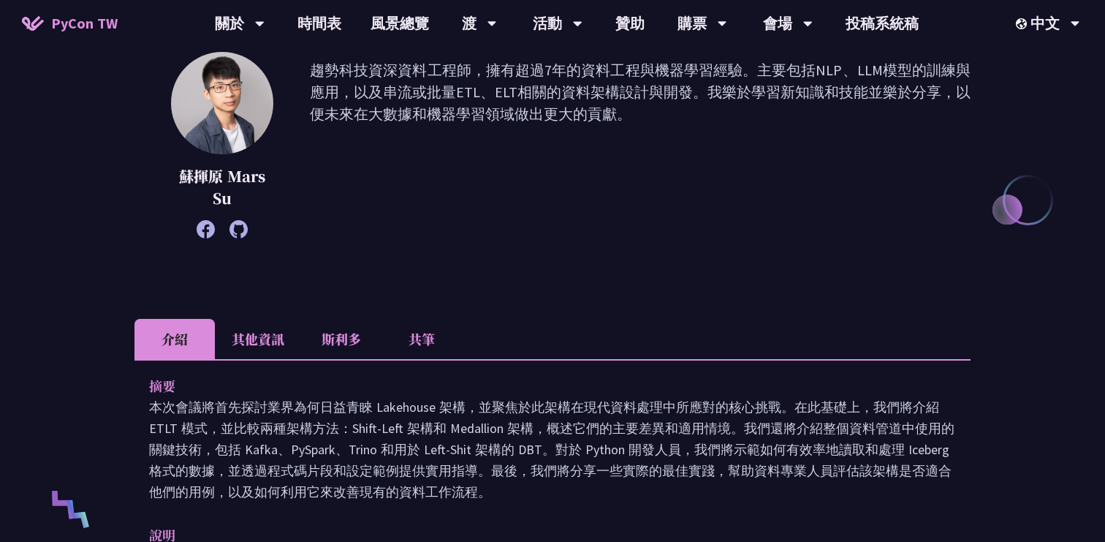
click at [256, 343] on font "其他資訊" at bounding box center [258, 338] width 53 height 19
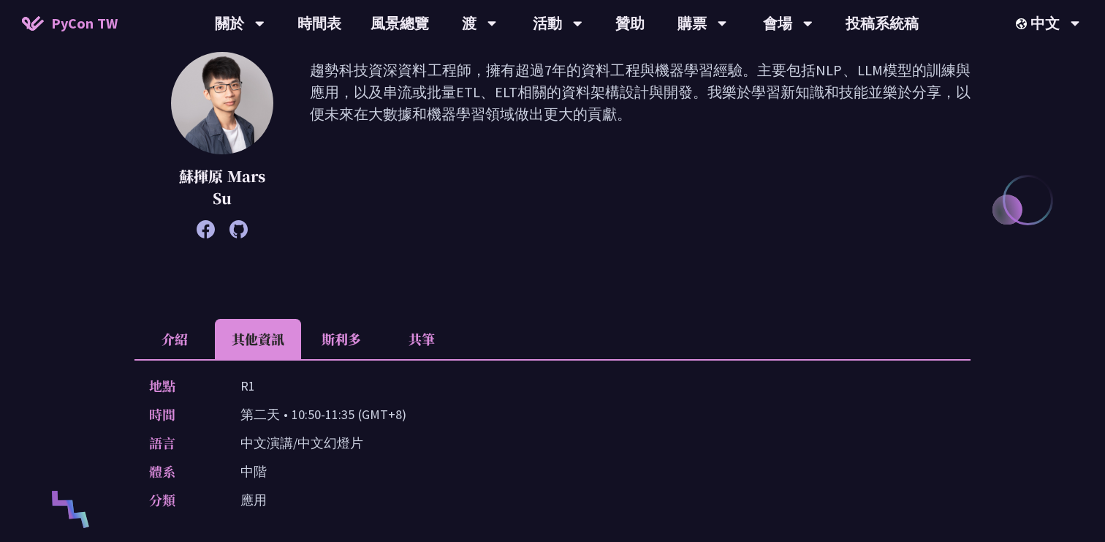
click at [184, 347] on font "介紹" at bounding box center [175, 338] width 26 height 19
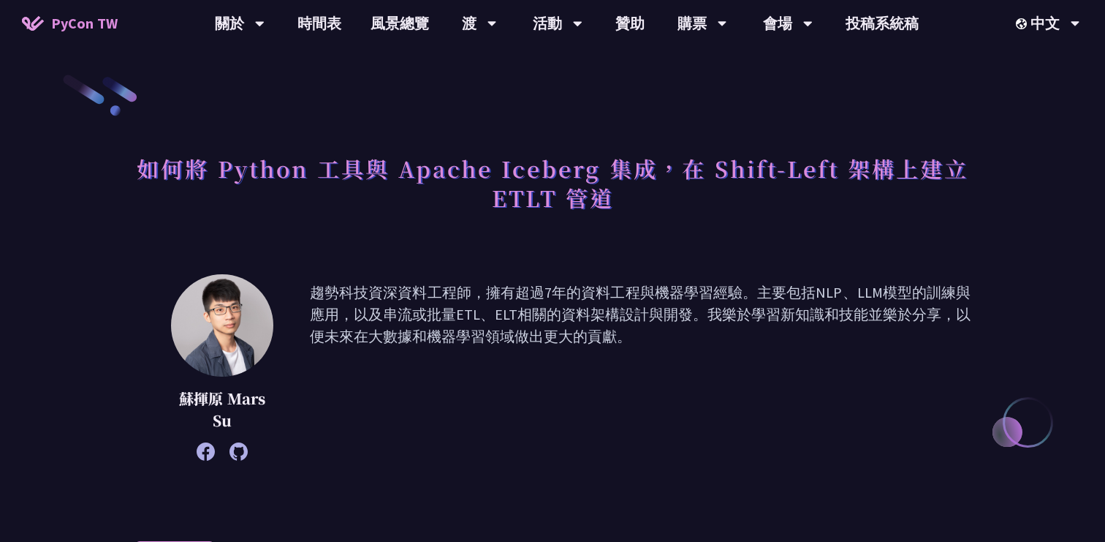
scroll to position [205, 0]
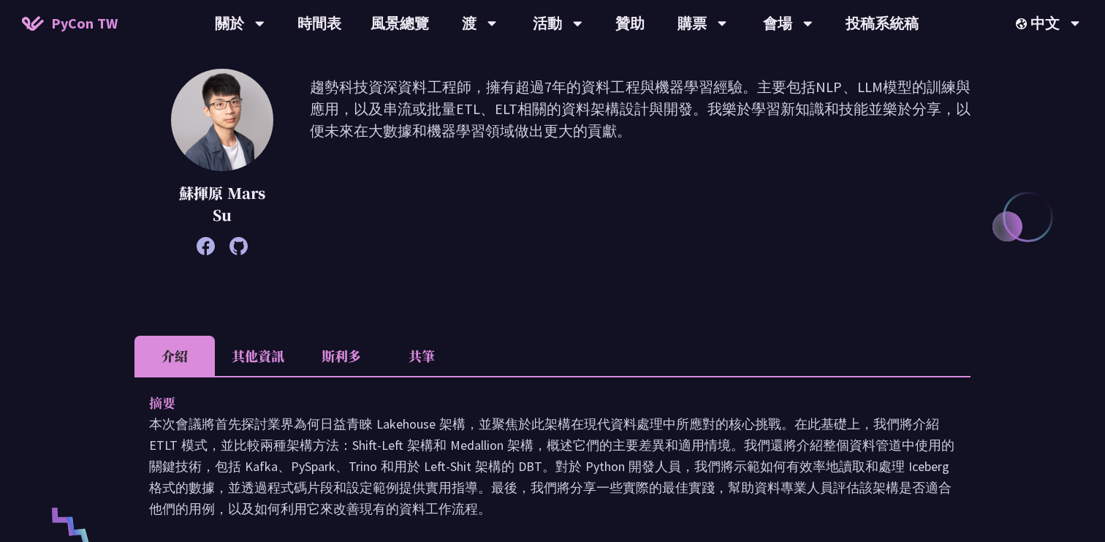
click at [248, 251] on div at bounding box center [222, 246] width 102 height 18
click at [246, 250] on icon at bounding box center [238, 246] width 18 height 18
click at [210, 248] on icon at bounding box center [206, 246] width 18 height 18
drag, startPoint x: 224, startPoint y: 195, endPoint x: 172, endPoint y: 195, distance: 51.2
click at [172, 195] on p "蘇揮原 Mars Su" at bounding box center [222, 204] width 102 height 44
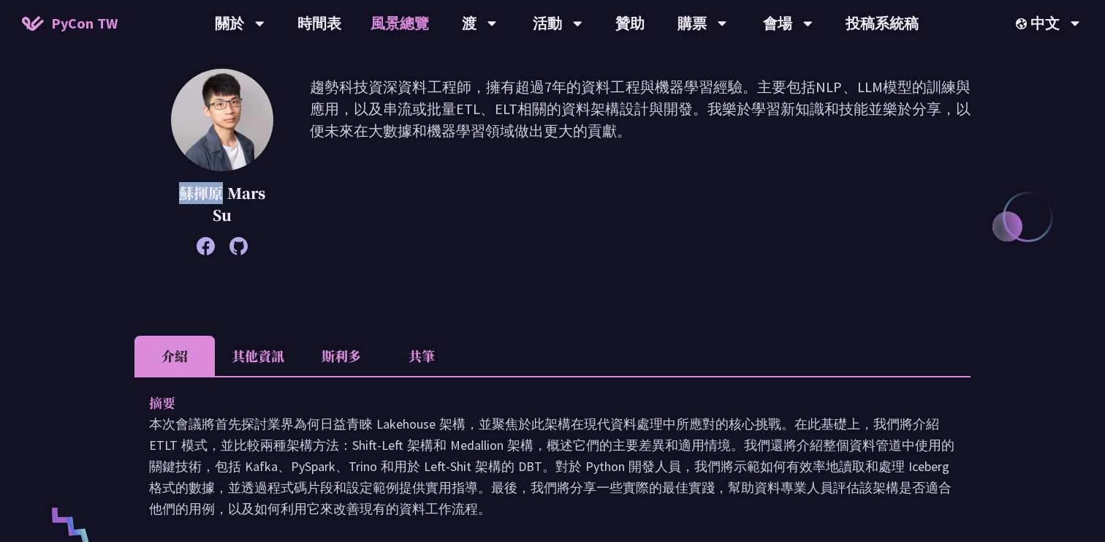
copy font "蘇揮原"
